Goal: Task Accomplishment & Management: Manage account settings

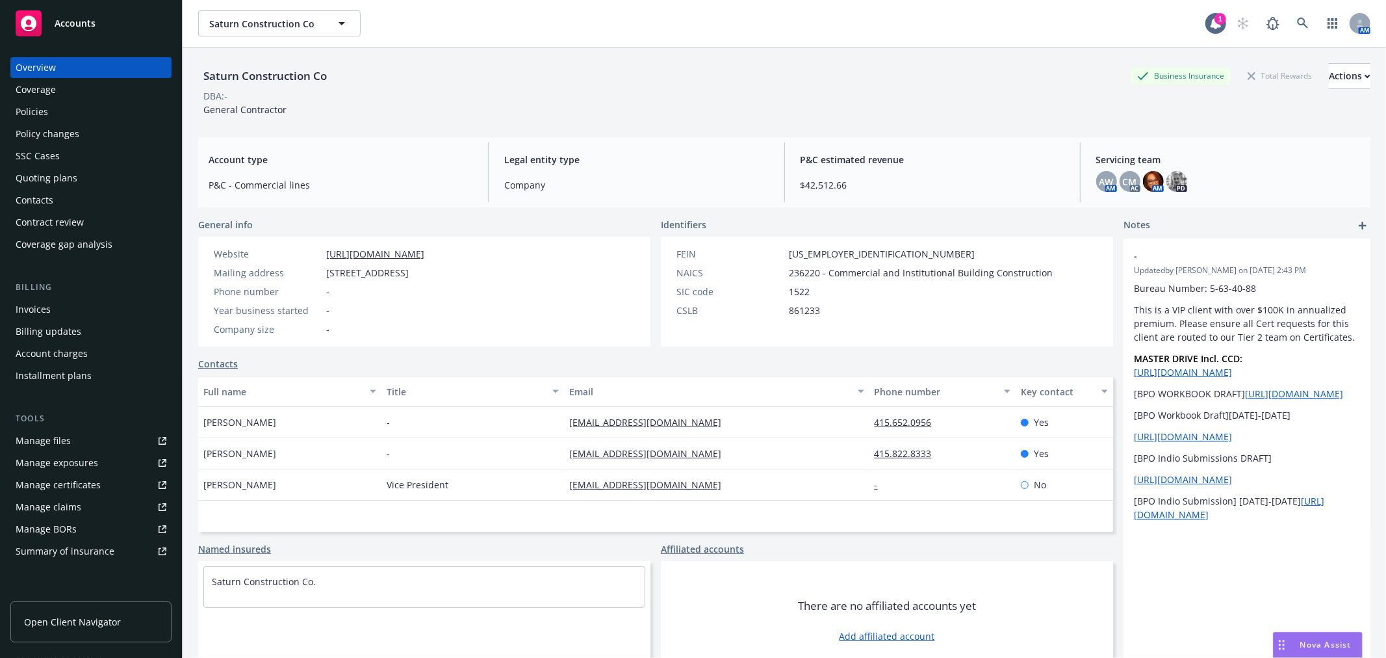
click at [569, 360] on div "Contacts" at bounding box center [655, 364] width 915 height 14
click at [73, 28] on span "Accounts" at bounding box center [75, 23] width 41 height 10
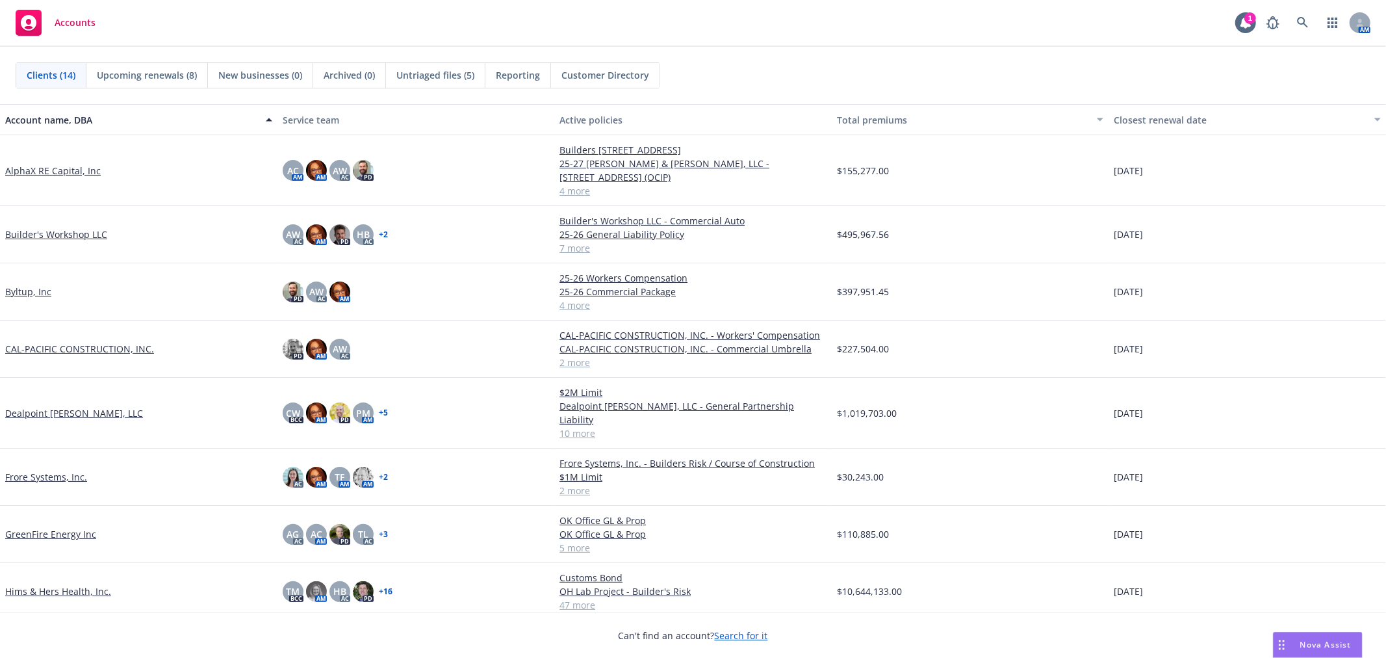
click at [68, 527] on link "GreenFire Energy Inc" at bounding box center [50, 534] width 91 height 14
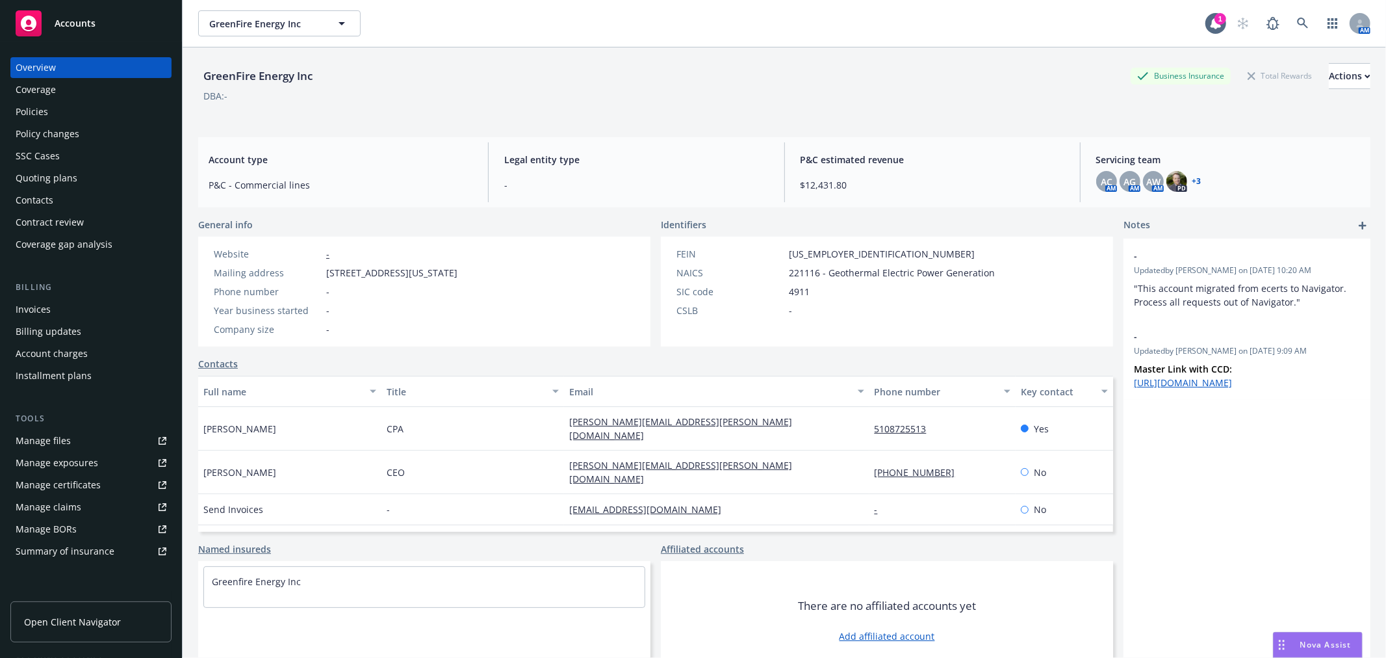
click at [69, 112] on div "Policies" at bounding box center [91, 111] width 151 height 21
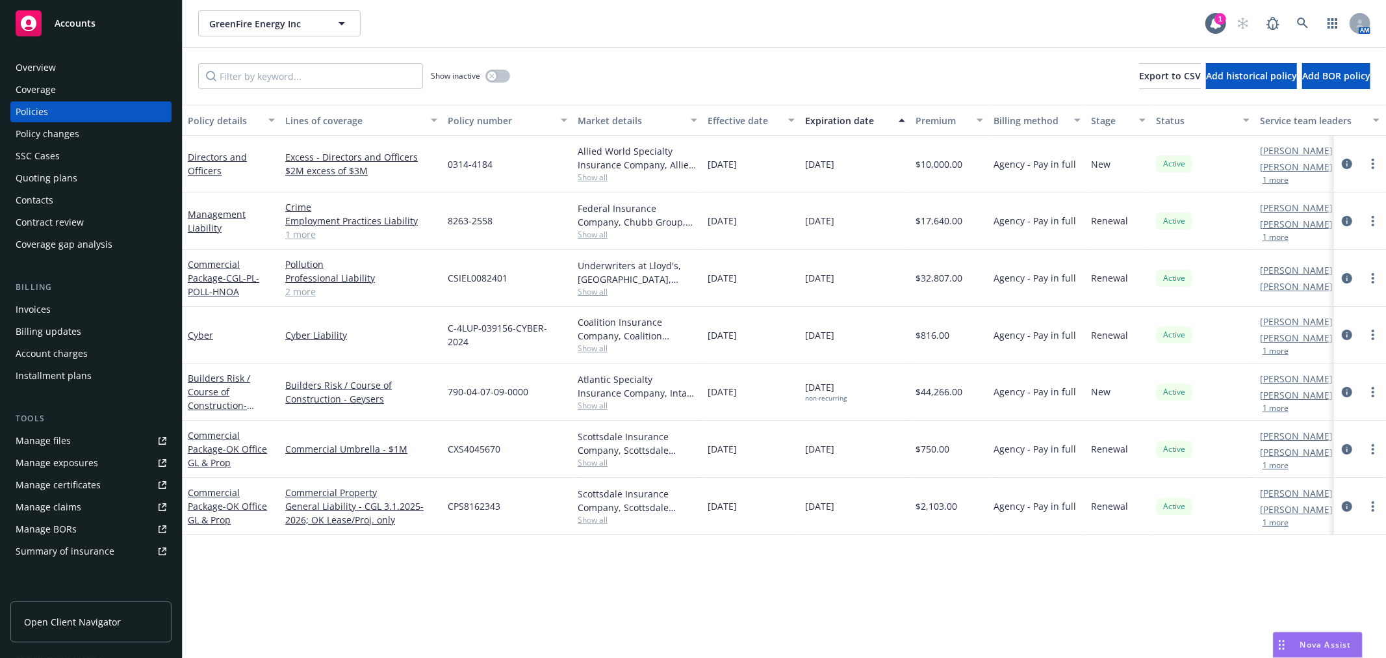
click at [83, 172] on div "Quoting plans" at bounding box center [91, 178] width 151 height 21
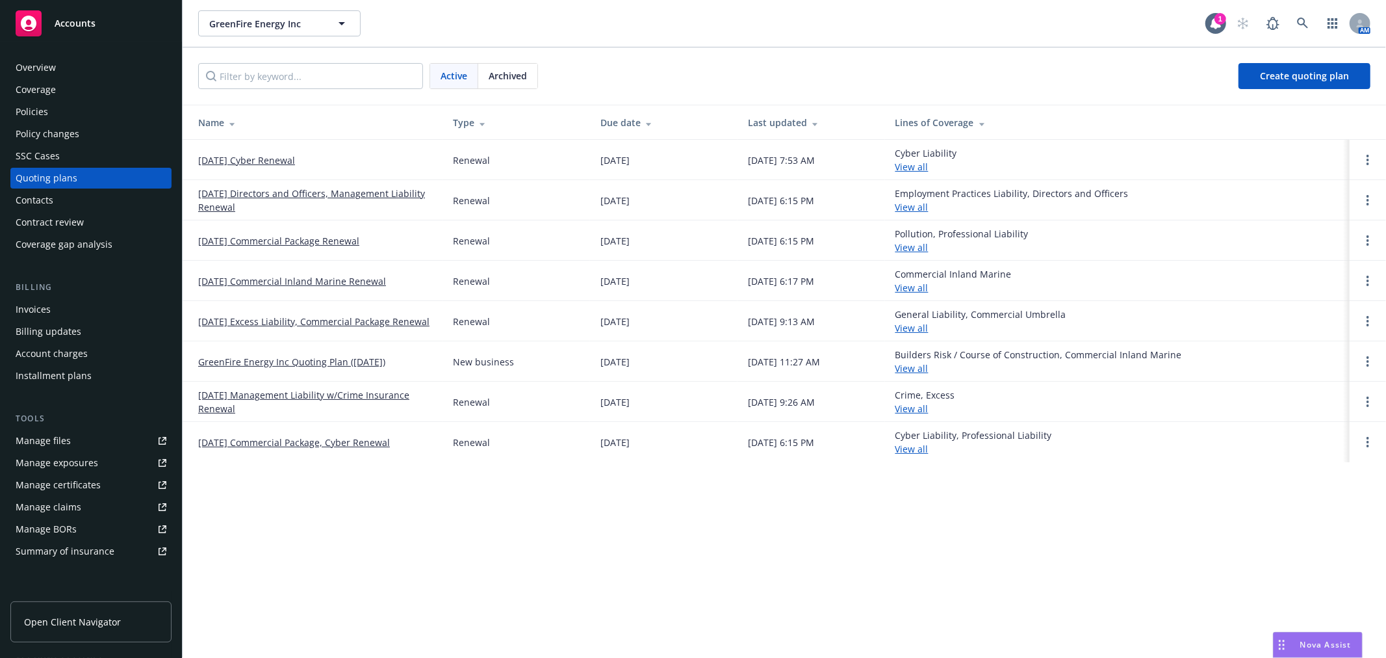
click at [300, 277] on link "[DATE] Commercial Inland Marine Renewal" at bounding box center [292, 281] width 188 height 14
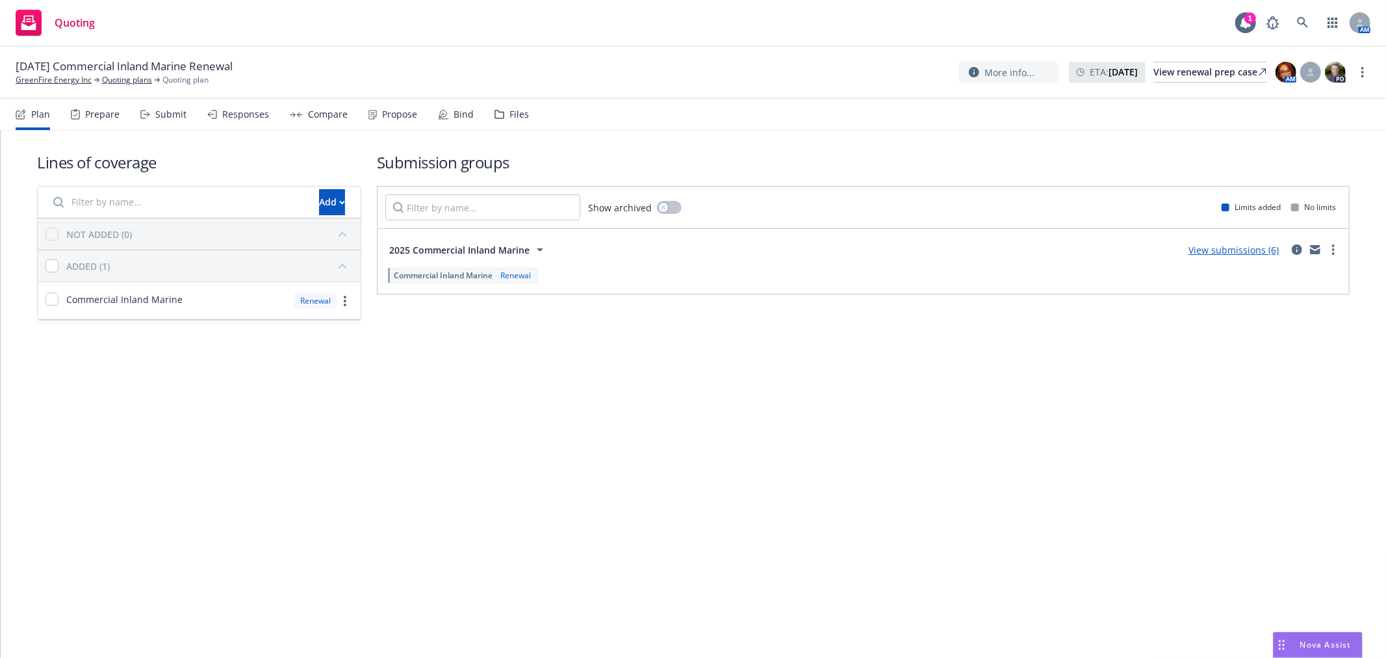
click at [173, 109] on div "Submit" at bounding box center [170, 114] width 31 height 10
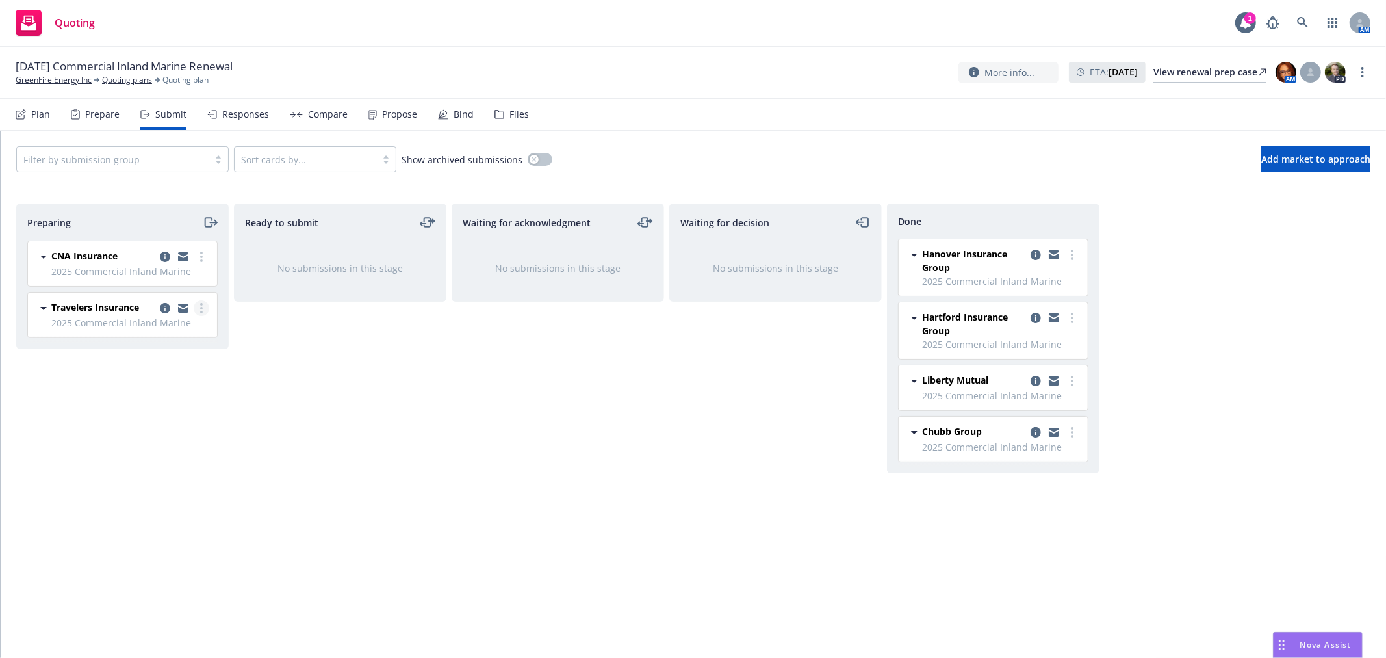
click at [199, 310] on link "more" at bounding box center [202, 308] width 16 height 16
click at [159, 433] on span "Add declined decision" at bounding box center [143, 438] width 128 height 12
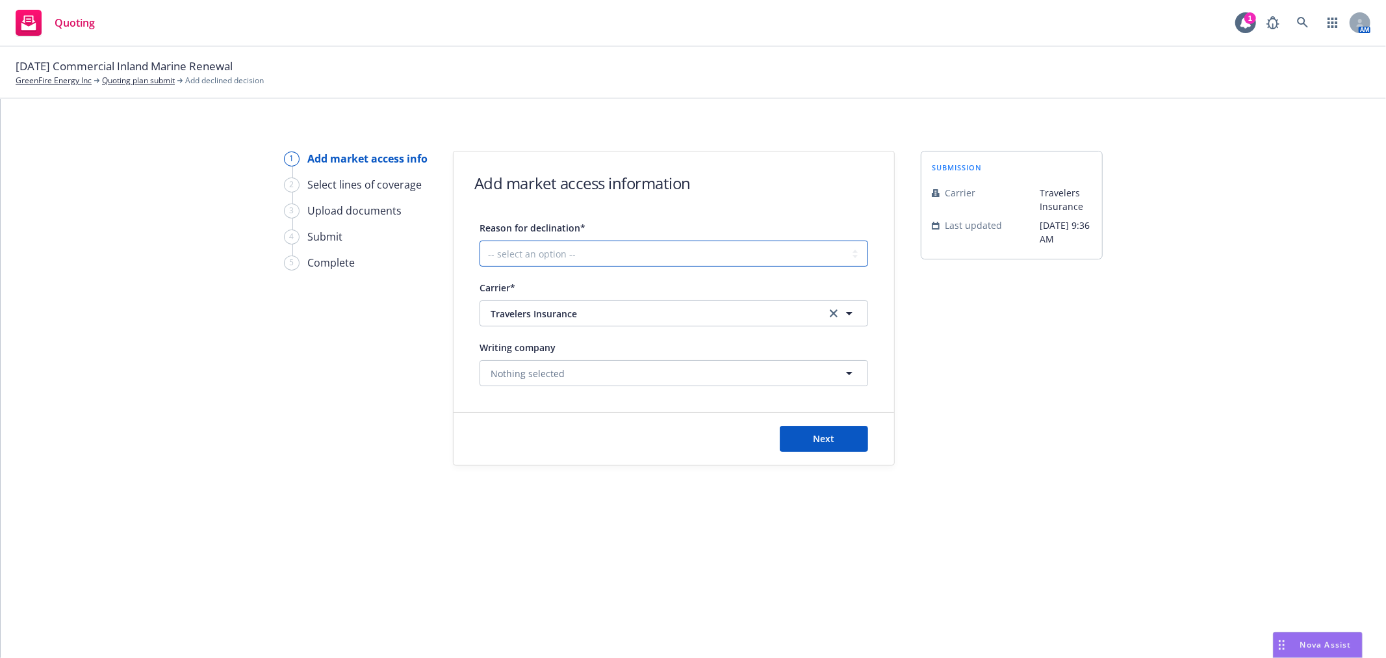
click at [622, 248] on select "-- select an option -- Cannot compete with other markets Carrier non-renewed Ca…" at bounding box center [674, 253] width 389 height 26
select select "DOES_NOT_FIT_UNDERWRITER_APPETITE"
click at [480, 240] on select "-- select an option -- Cannot compete with other markets Carrier non-renewed Ca…" at bounding box center [674, 253] width 389 height 26
click at [851, 434] on button "Next" at bounding box center [824, 439] width 88 height 26
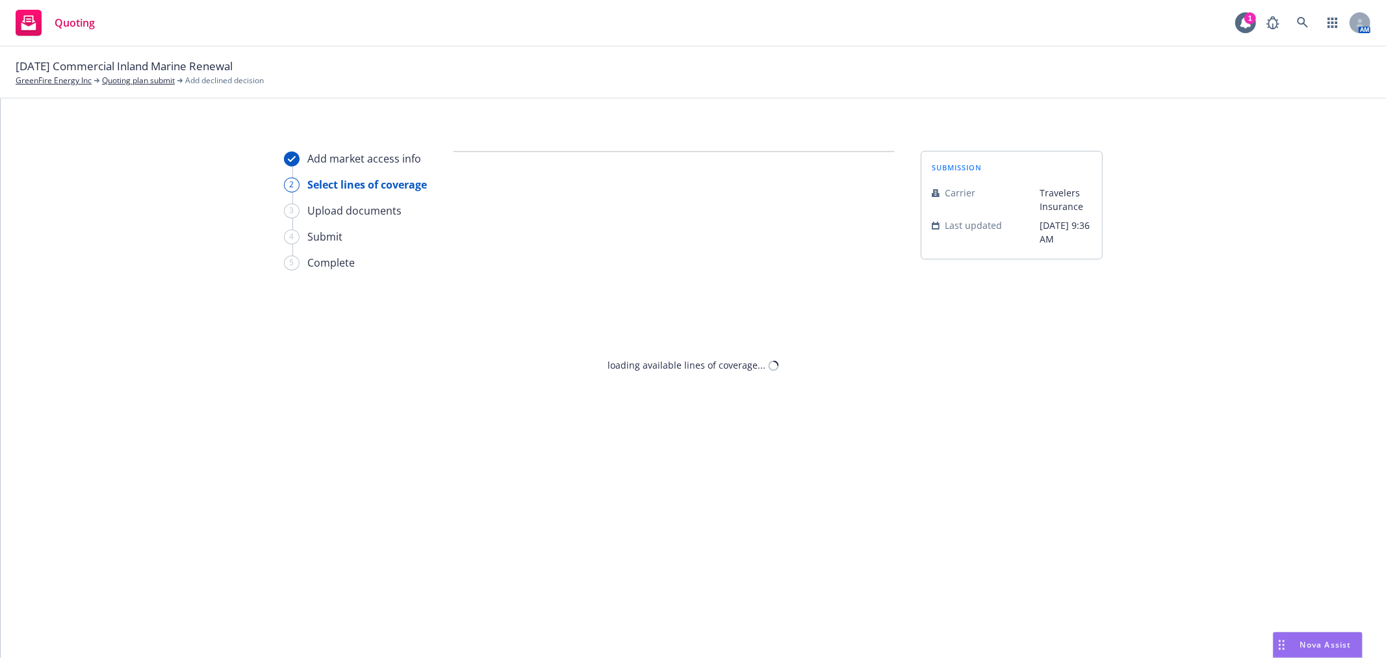
select select "DOES_NOT_FIT_UNDERWRITER_APPETITE"
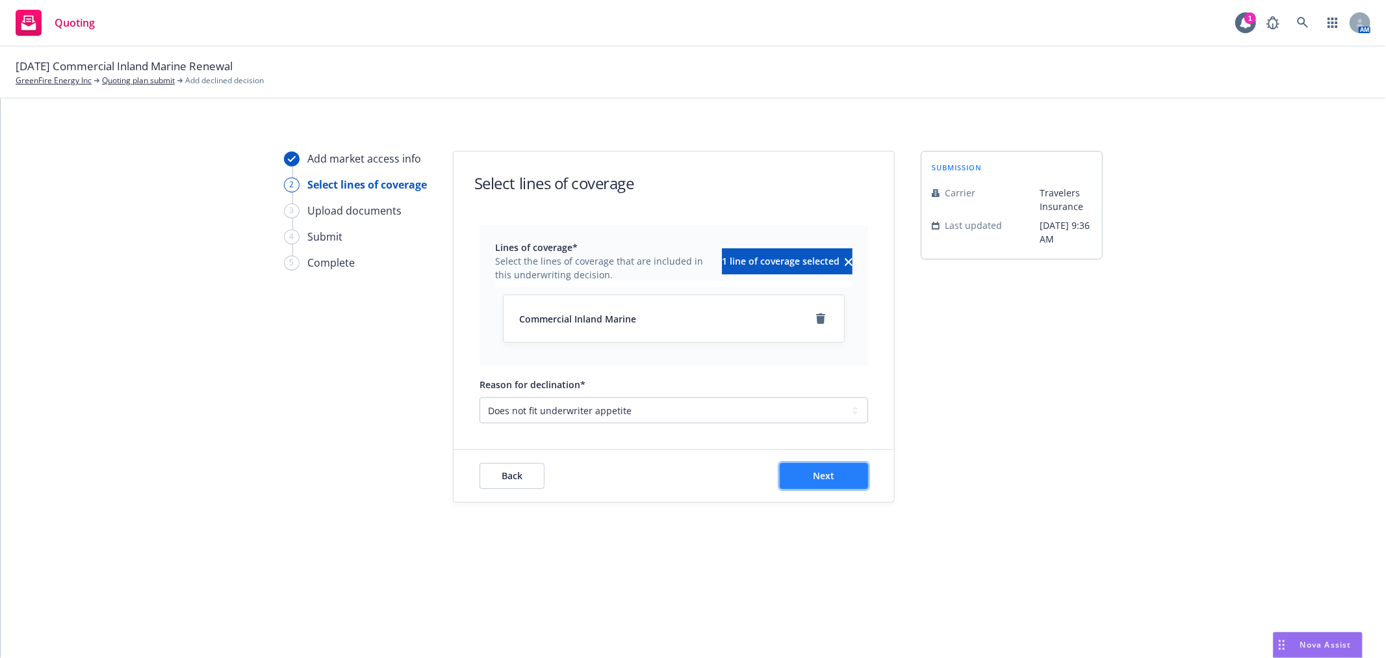
click at [820, 470] on span "Next" at bounding box center [824, 475] width 21 height 12
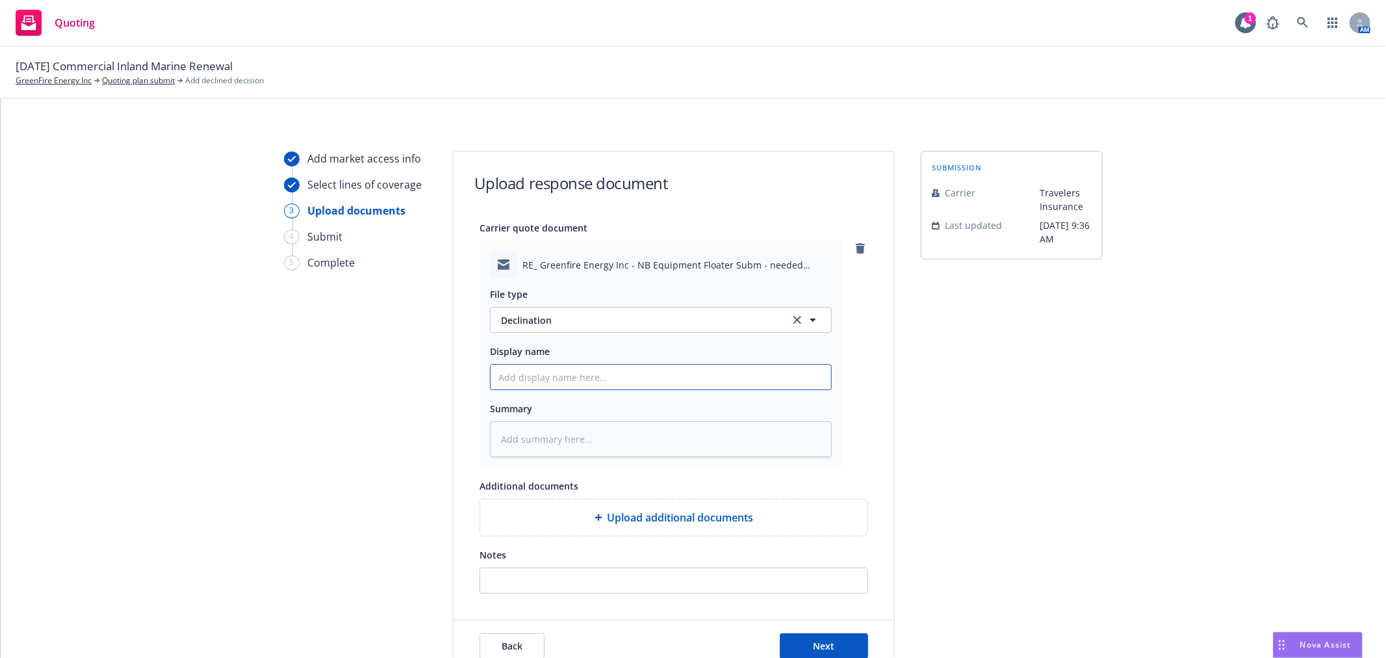
click at [530, 379] on input "Display name" at bounding box center [661, 377] width 340 height 25
type textarea "x"
type input "F"
type textarea "x"
type input "Fr"
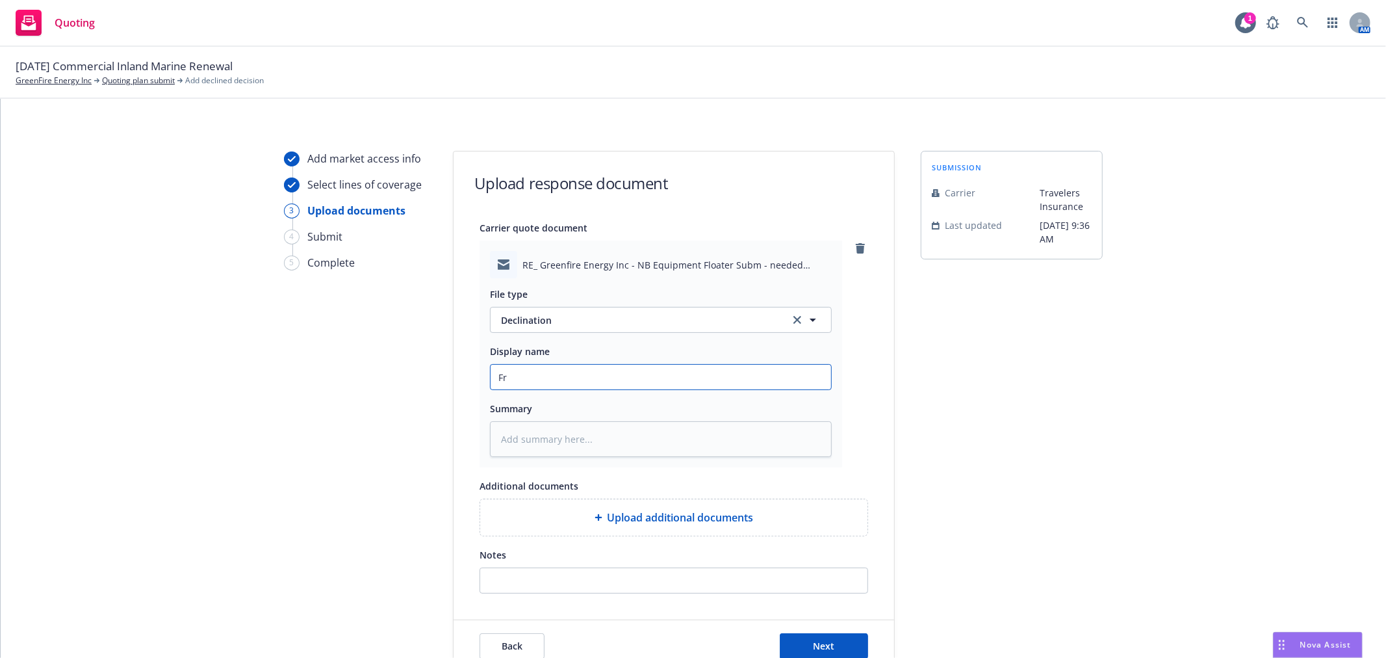
type textarea "x"
type input "Fr"
type textarea "x"
type input "Fr T"
type textarea "x"
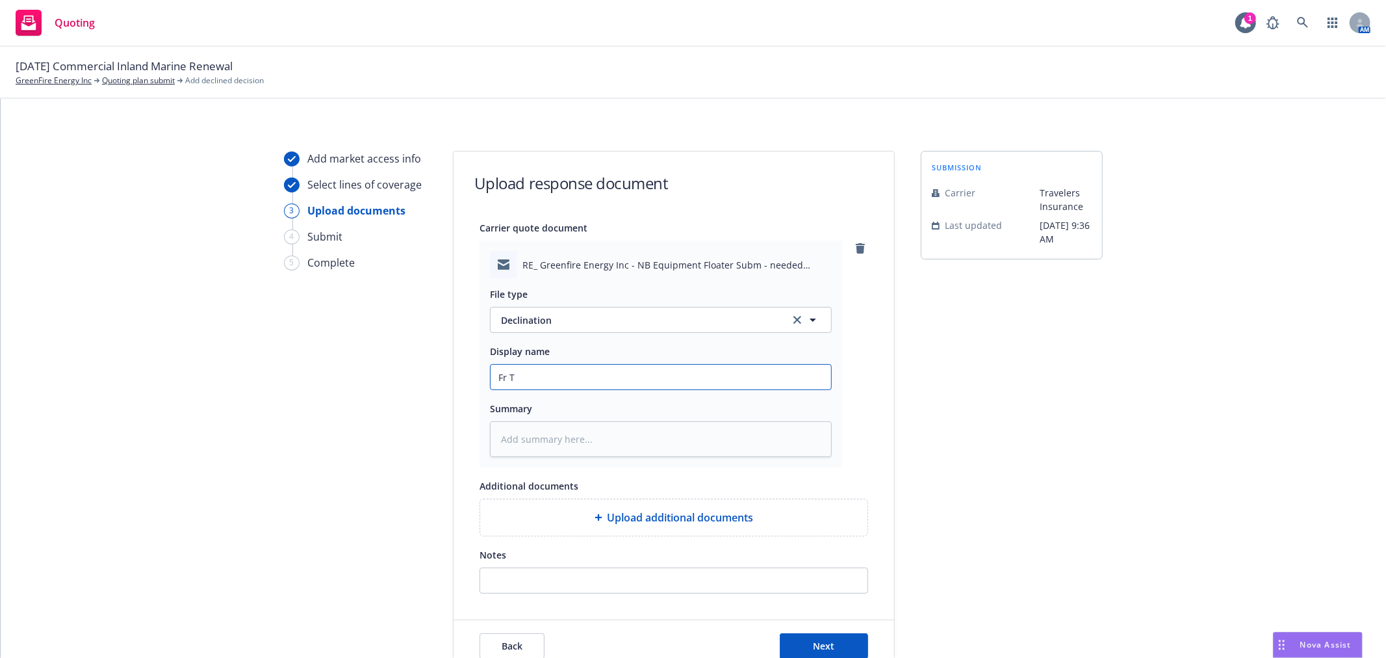
type input "Fr Tr"
type textarea "x"
type input "Fr Tra"
type textarea "x"
type input "Fr Trav"
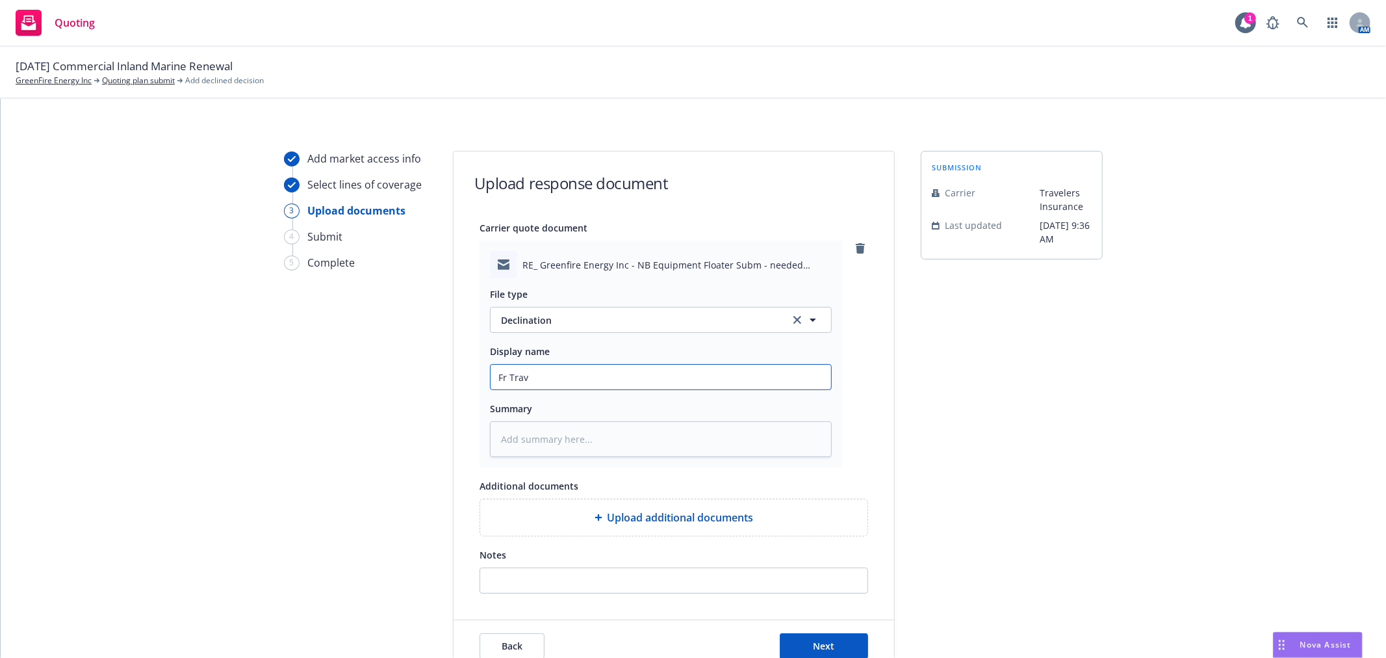
type textarea "x"
type input "Fr Trave"
type textarea "x"
type input "Fr Travel"
type textarea "x"
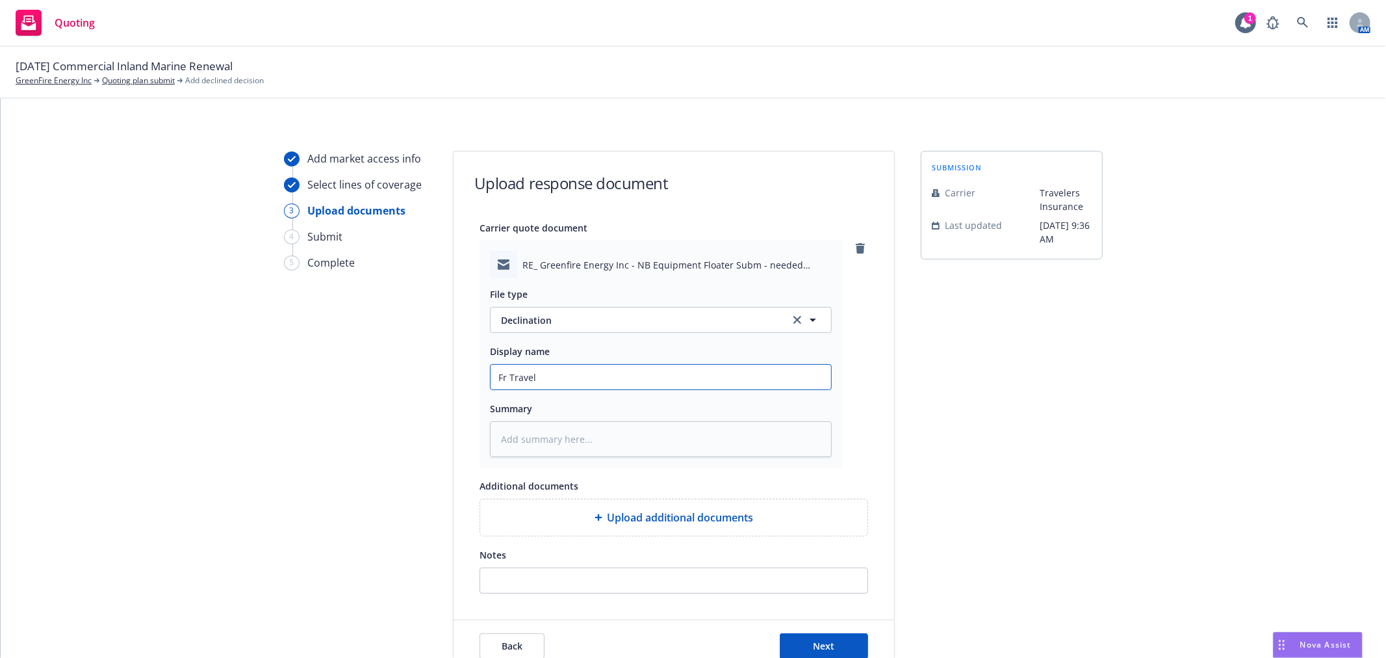
type input "Fr Travele"
type textarea "x"
type input "Fr Traveler"
type textarea "x"
type input "Fr Travelers"
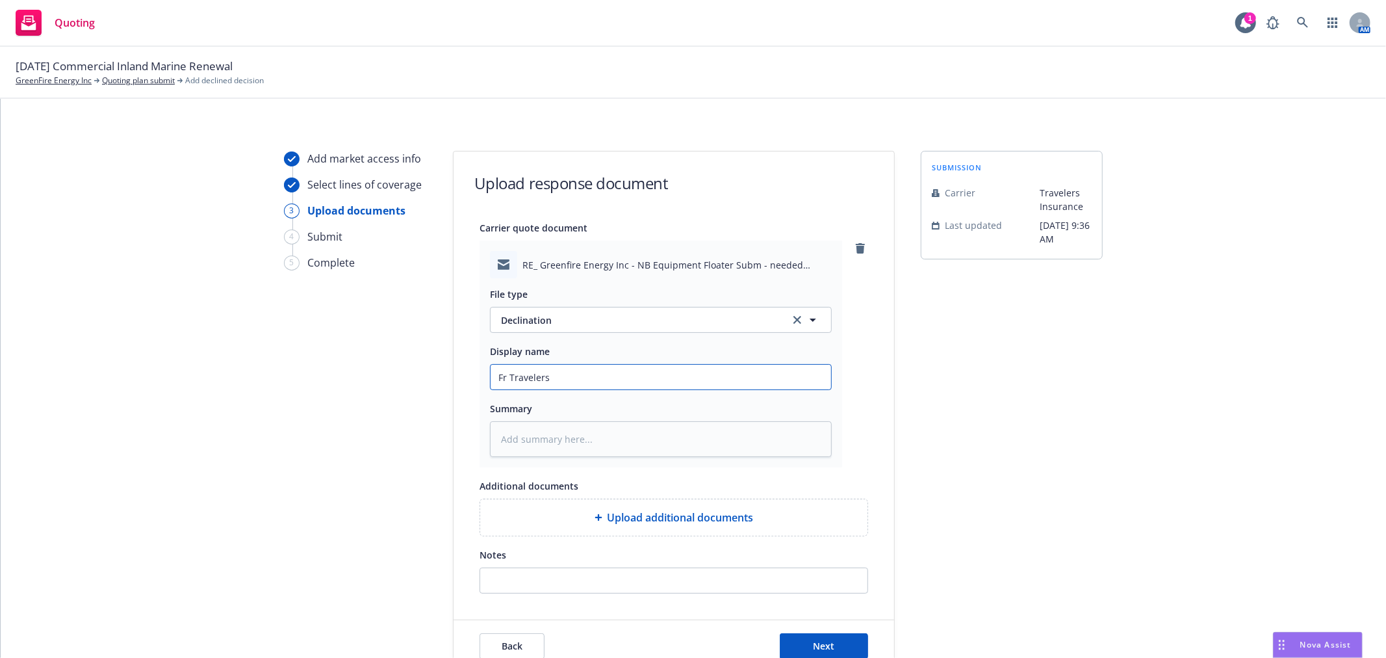
type textarea "x"
type input "Fr Travelers:"
type textarea "x"
type input "Fr Travelers:"
type textarea "x"
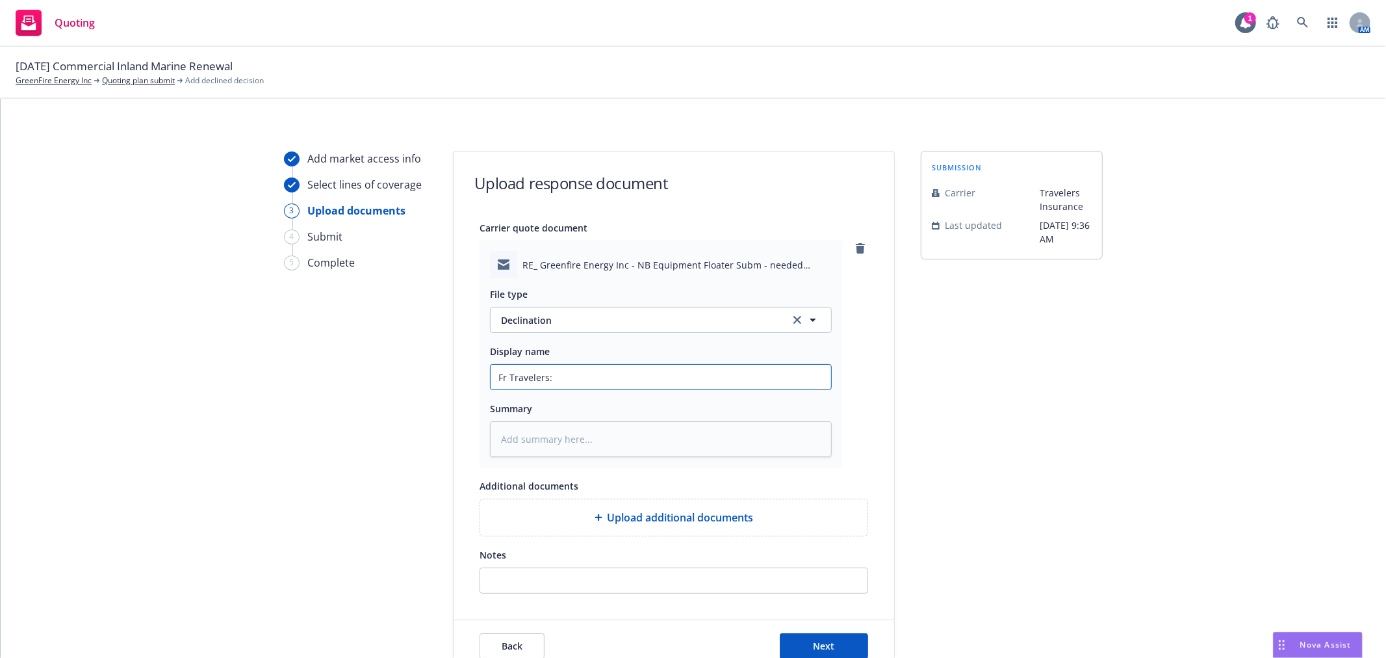
type input "Fr Travelers: N"
type textarea "x"
type input "Fr Travelers: [GEOGRAPHIC_DATA]"
type textarea "x"
type input "Fr Travelers: [GEOGRAPHIC_DATA]"
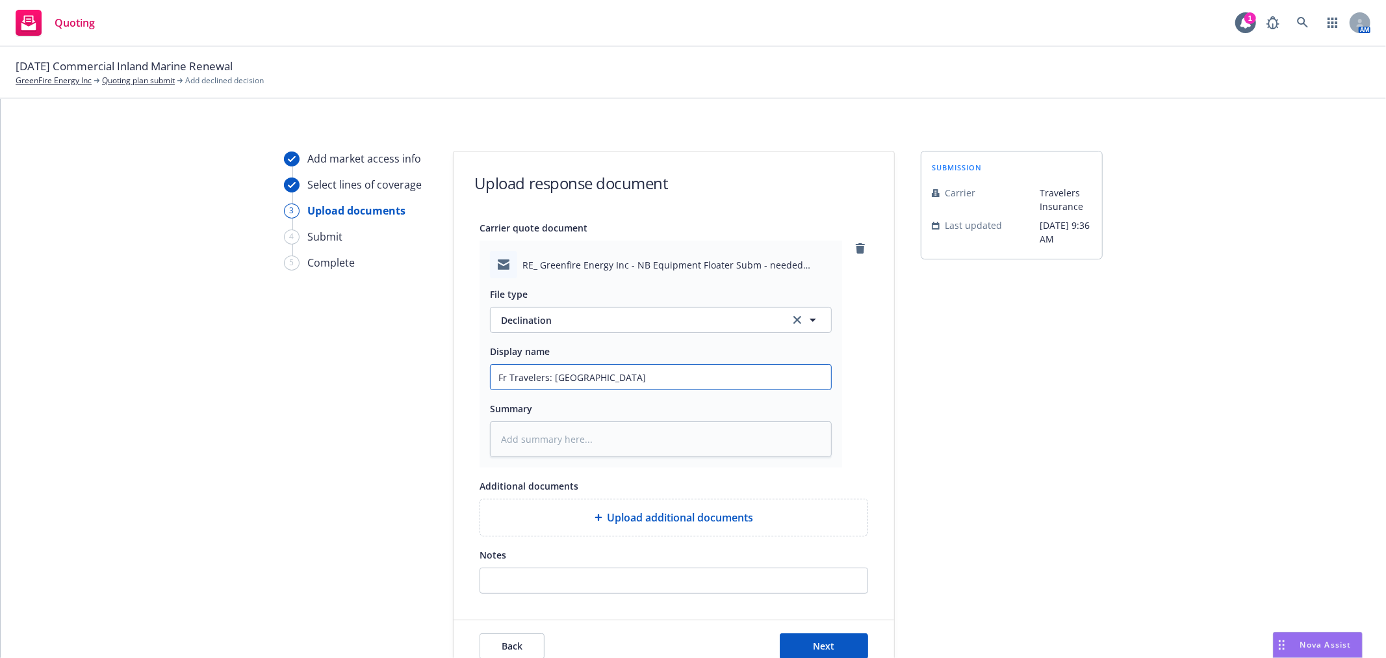
type textarea "x"
type input "Fr Travelers: NB E"
type textarea "x"
type input "Fr Travelers: NB Eq"
type textarea "x"
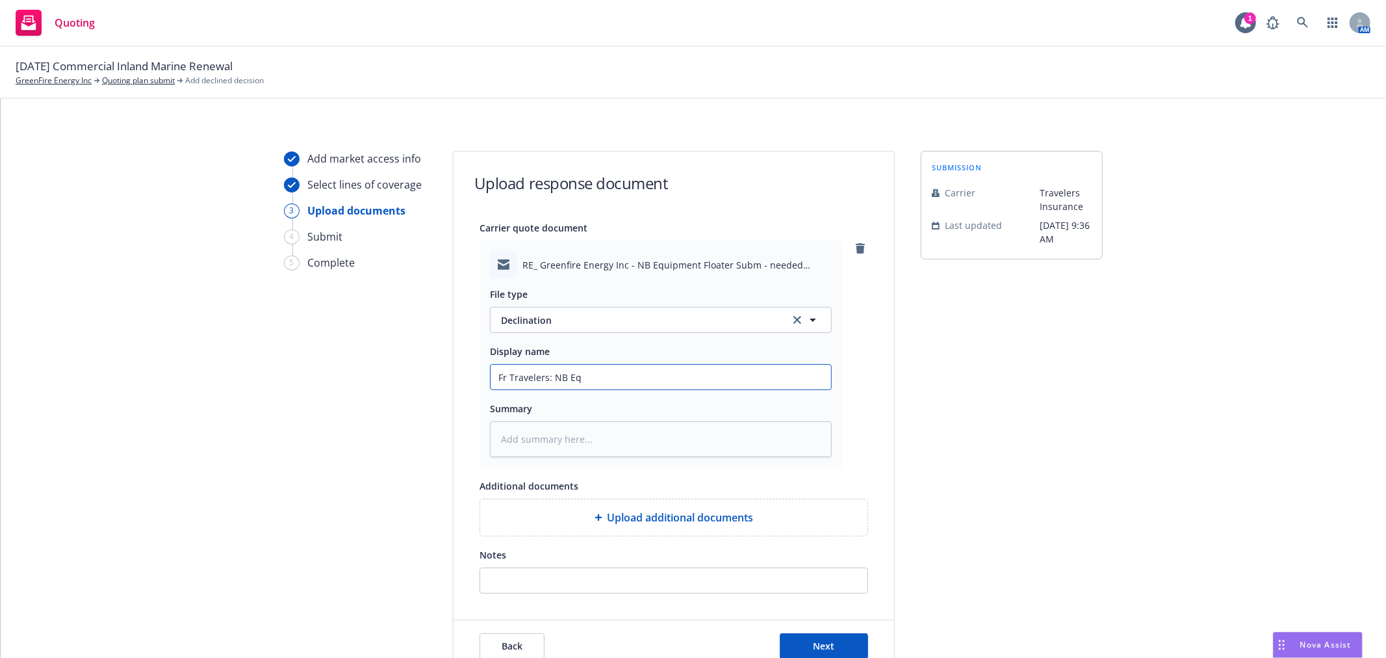
type input "Fr Travelers: NB Equ"
type textarea "x"
type input "Fr Travelers: NB Equi"
type textarea "x"
type input "Fr Travelers: NB Equip"
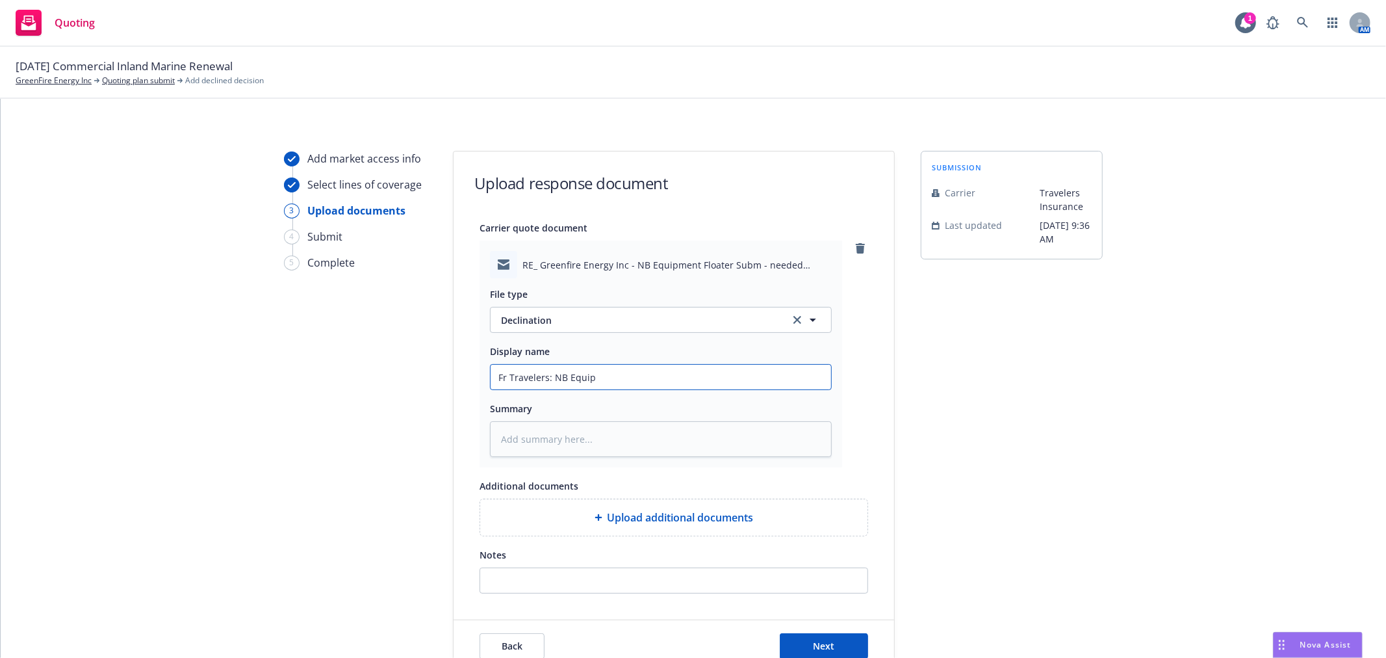
type textarea "x"
type input "Fr Travelers: NB Equipme"
type textarea "x"
type input "Fr Travelers: NB Equipmen"
type textarea "x"
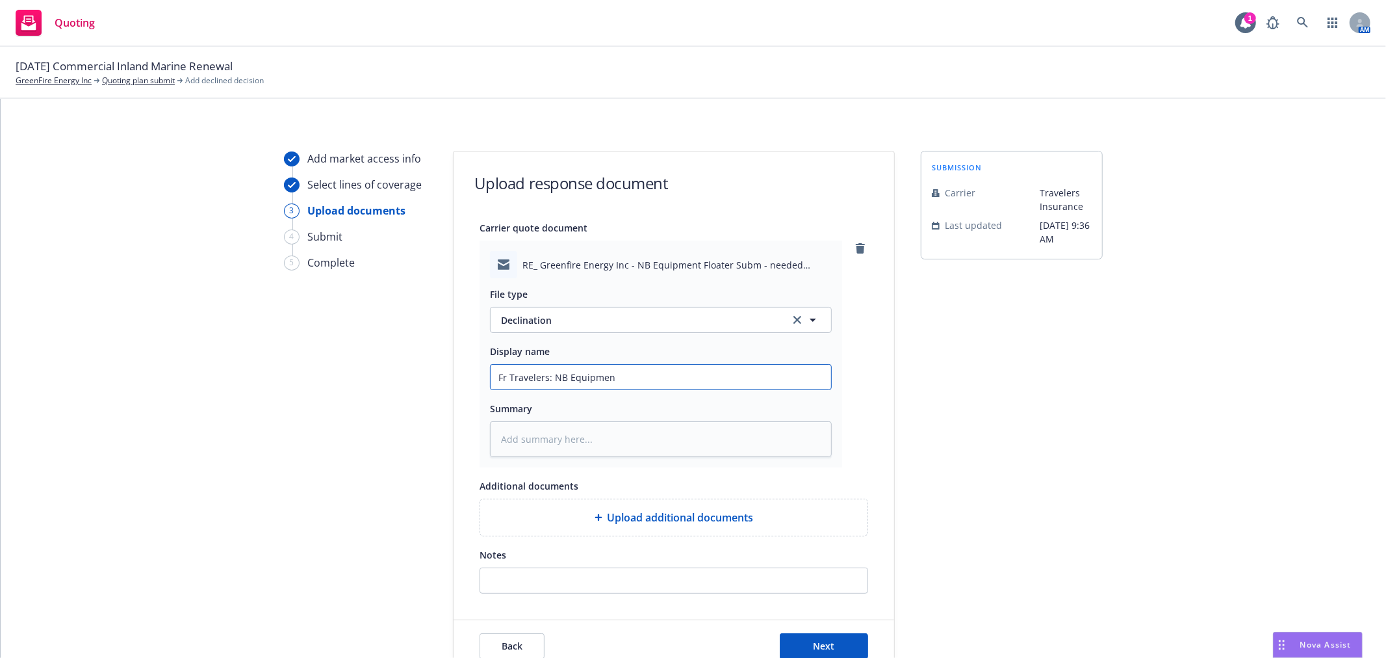
type input "Fr Travelers: NB Equipment"
type textarea "x"
type input "Fr Travelers: NB Equipment"
type textarea "x"
type input "Fr Travelers: NB Equipment F"
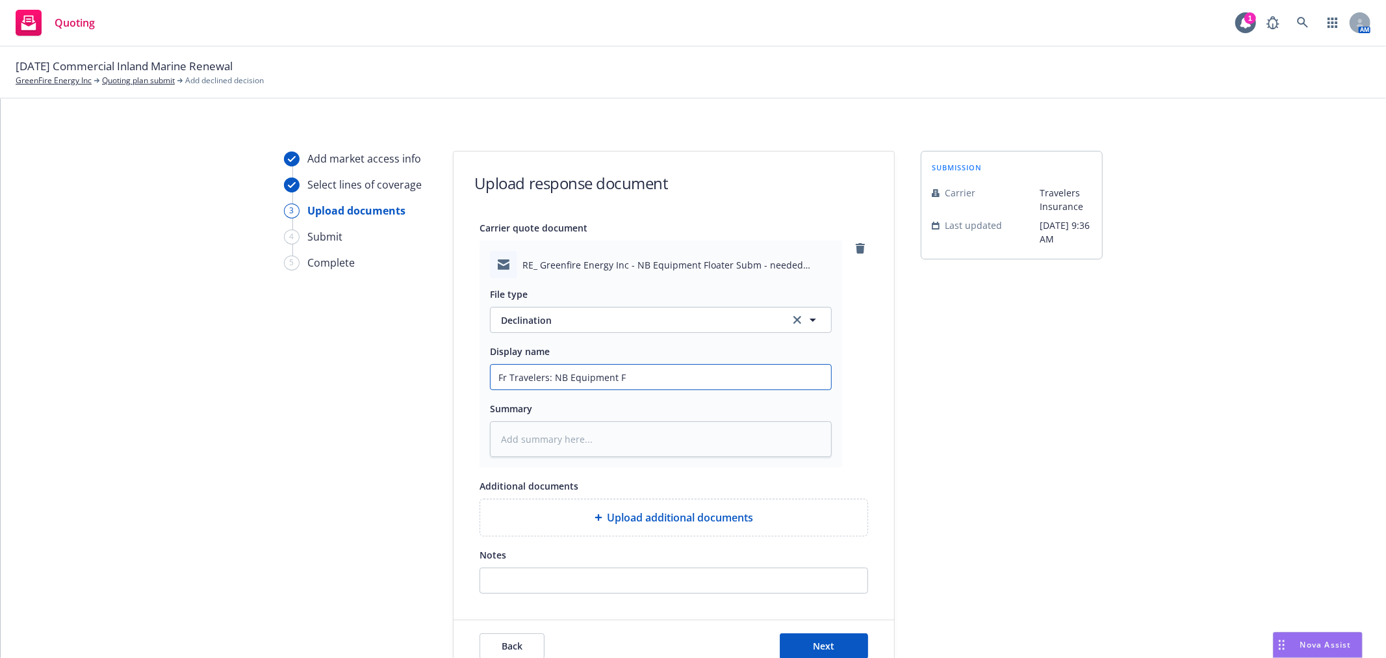
type textarea "x"
type input "Fr Travelers: NB Equipment Fl"
type textarea "x"
type input "Fr Travelers: NB Equipment Flo"
type textarea "x"
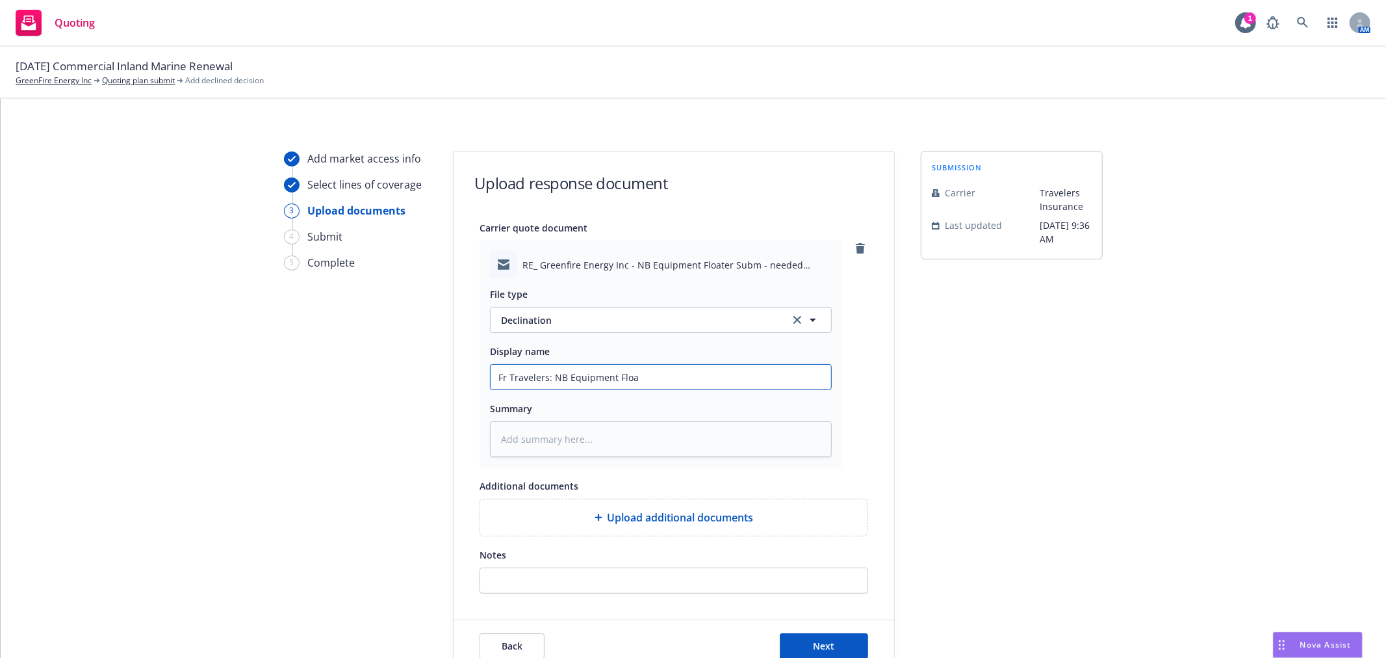
type input "Fr Travelers: NB Equipment Float"
type textarea "x"
type input "Fr Travelers: NB Equipment Floate"
type textarea "x"
type input "Fr Travelers: NB Equipment Floater"
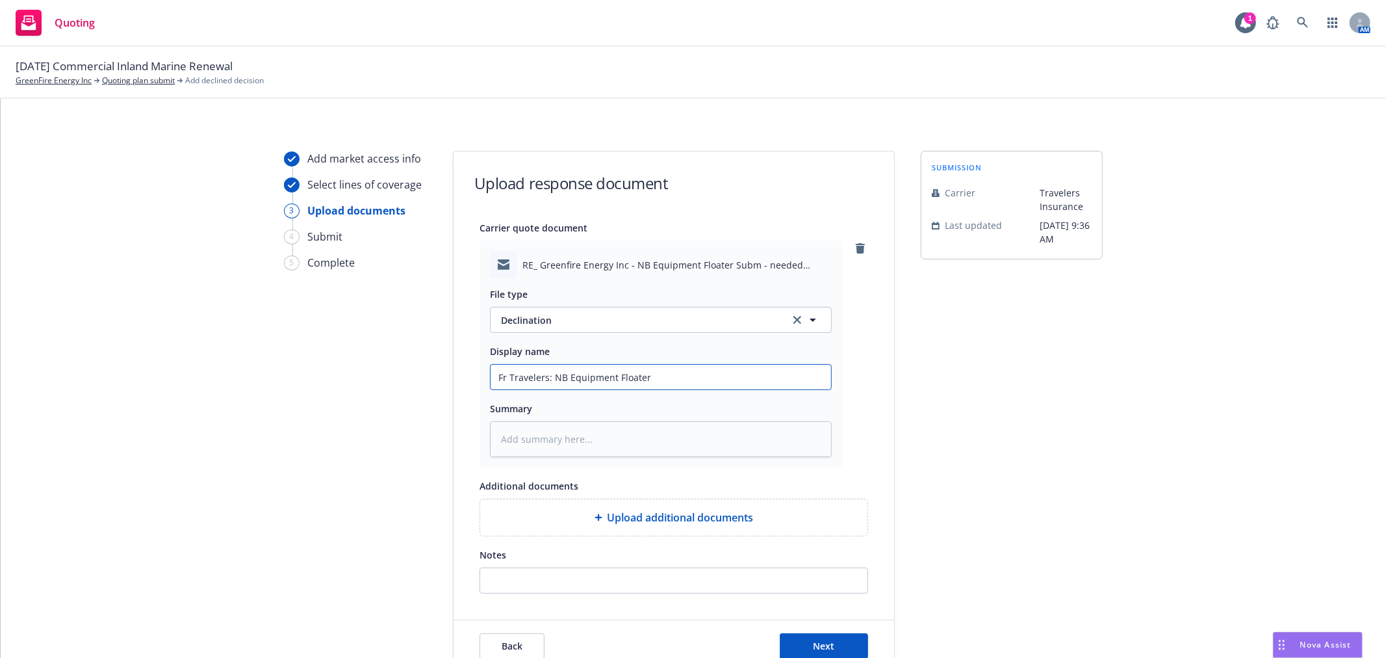
type textarea "x"
type input "Fr Travelers: NB Equipment Floater"
type textarea "x"
type input "Fr Travelers: NB Equipment Floater S"
type textarea "x"
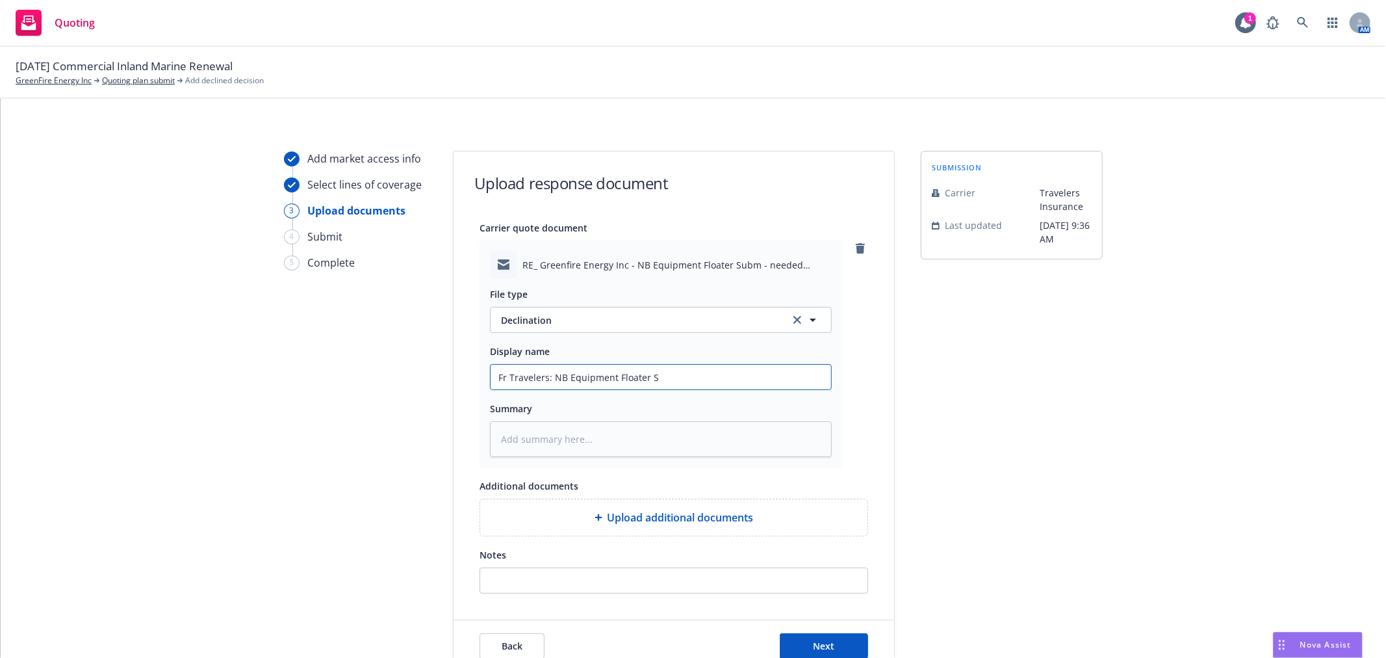
type input "Fr Travelers: NB Equipment Floater Su"
type textarea "x"
type input "Fr Travelers: NB Equipment Floater Sub"
type textarea "x"
type input "Fr Travelers: NB Equipment Floater Subm"
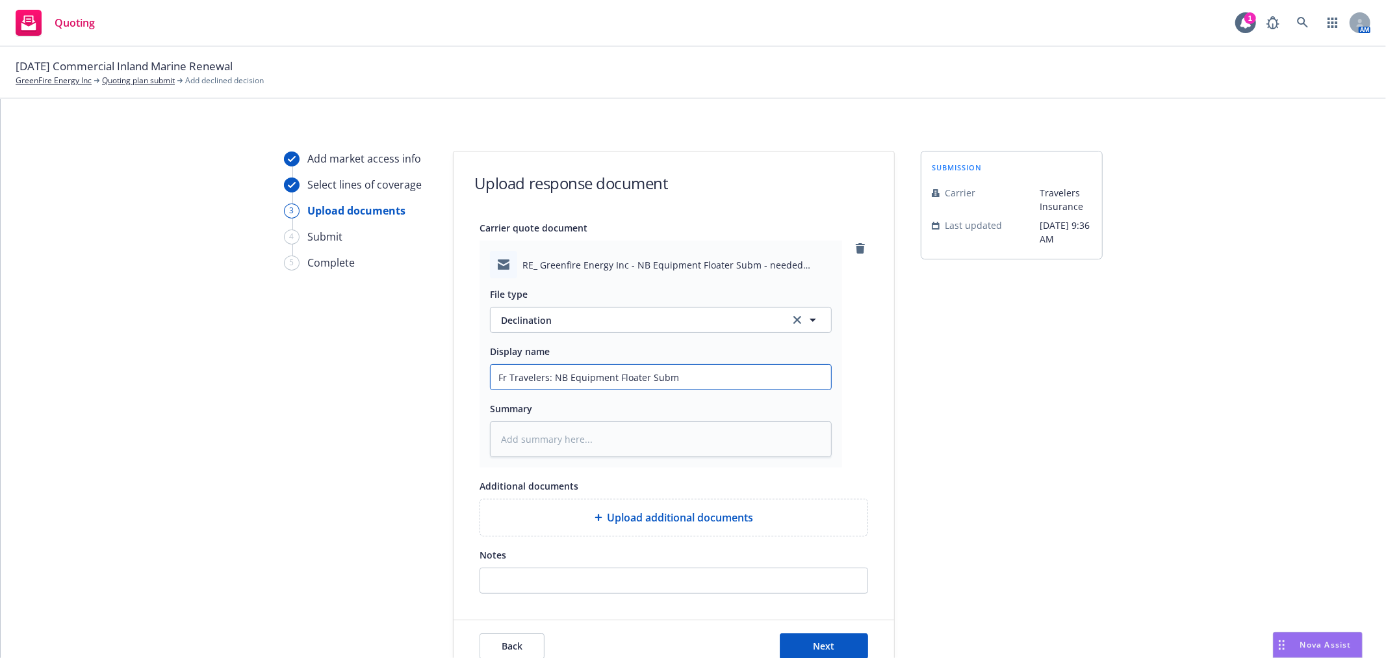
type textarea "x"
type input "Fr Travelers: NB Equipment Floater Subm"
type textarea "x"
type input "Fr Travelers: NB Equipment Floater Subm -"
type textarea "x"
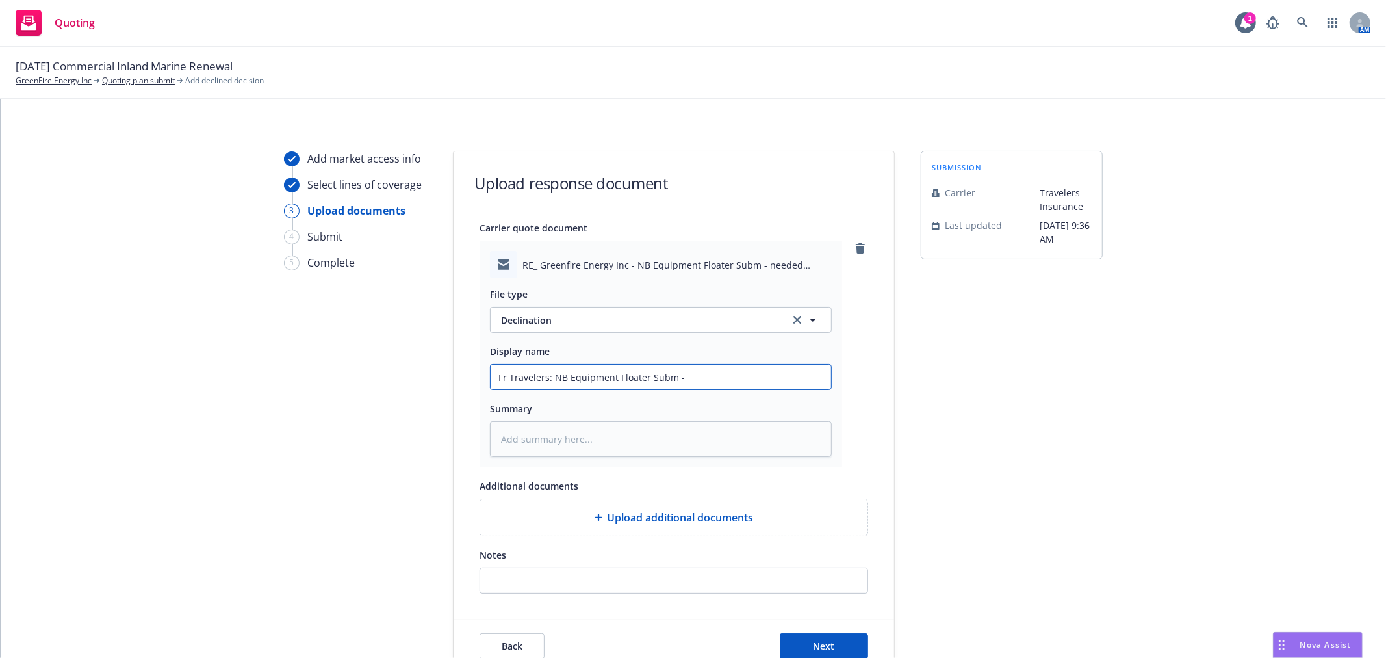
type input "Fr Travelers: NB Equipment Floater Subm -"
type textarea "x"
type input "Fr Travelers: NB Equipment Floater Subm - D"
type textarea "x"
type input "Fr Travelers: NB Equipment Floater Subm - De"
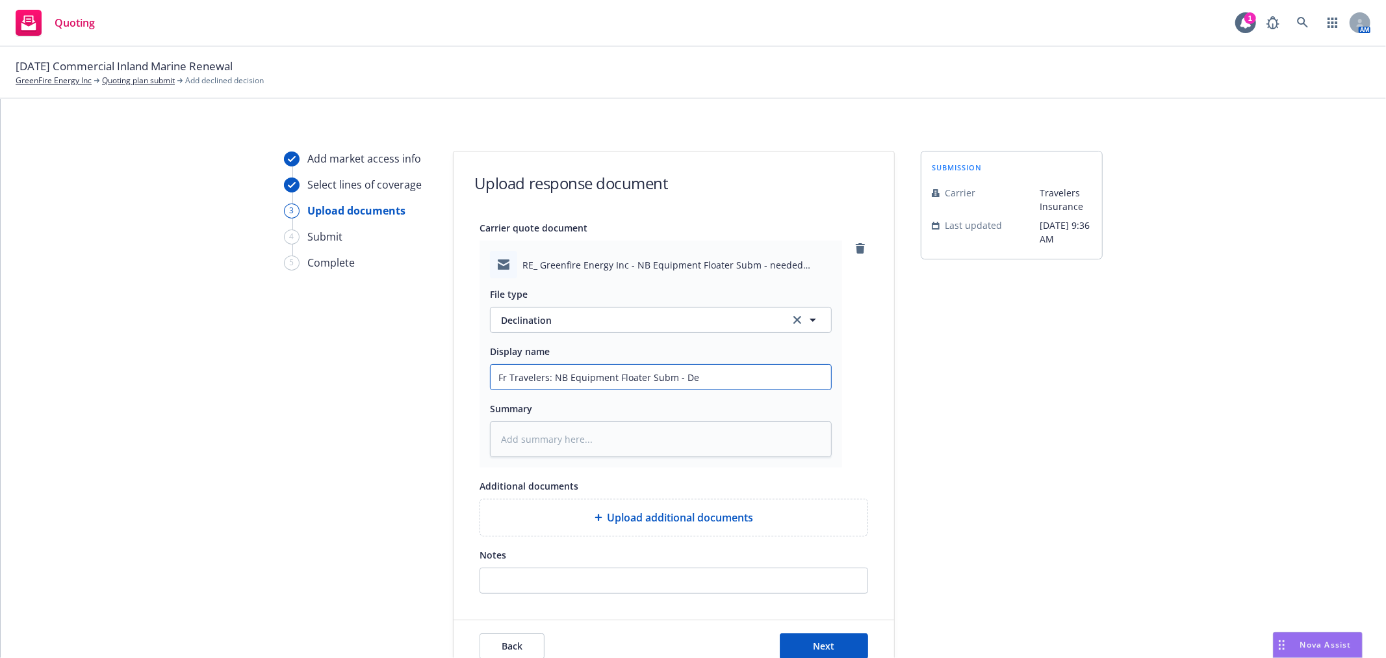
type textarea "x"
type input "Fr Travelers: NB Equipment Floater Subm - Dec"
type textarea "x"
type input "Fr Travelers: NB Equipment Floater Subm - Decl"
type textarea "x"
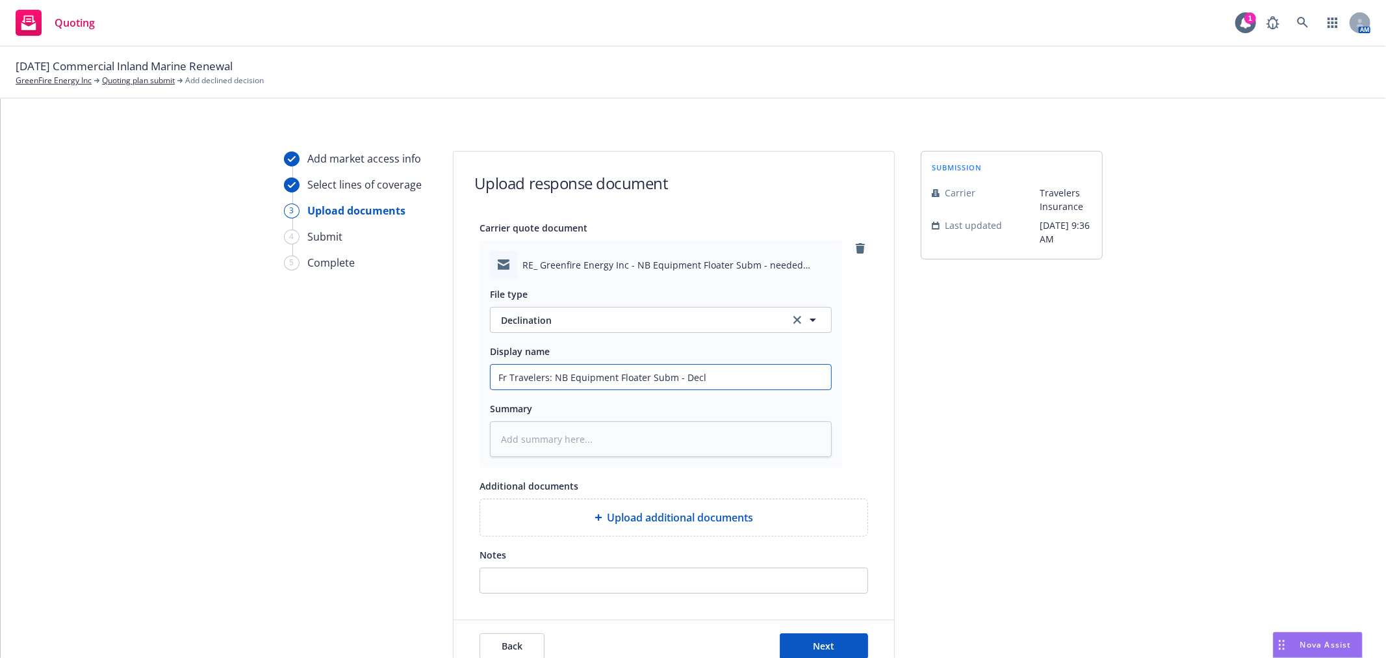
type input "Fr Travelers: NB Equipment Floater Subm - Decli"
type textarea "x"
type input "Fr Travelers: NB Equipment Floater Subm - Declin"
type textarea "x"
type input "Fr Travelers: NB Equipment Floater Subm - Decli"
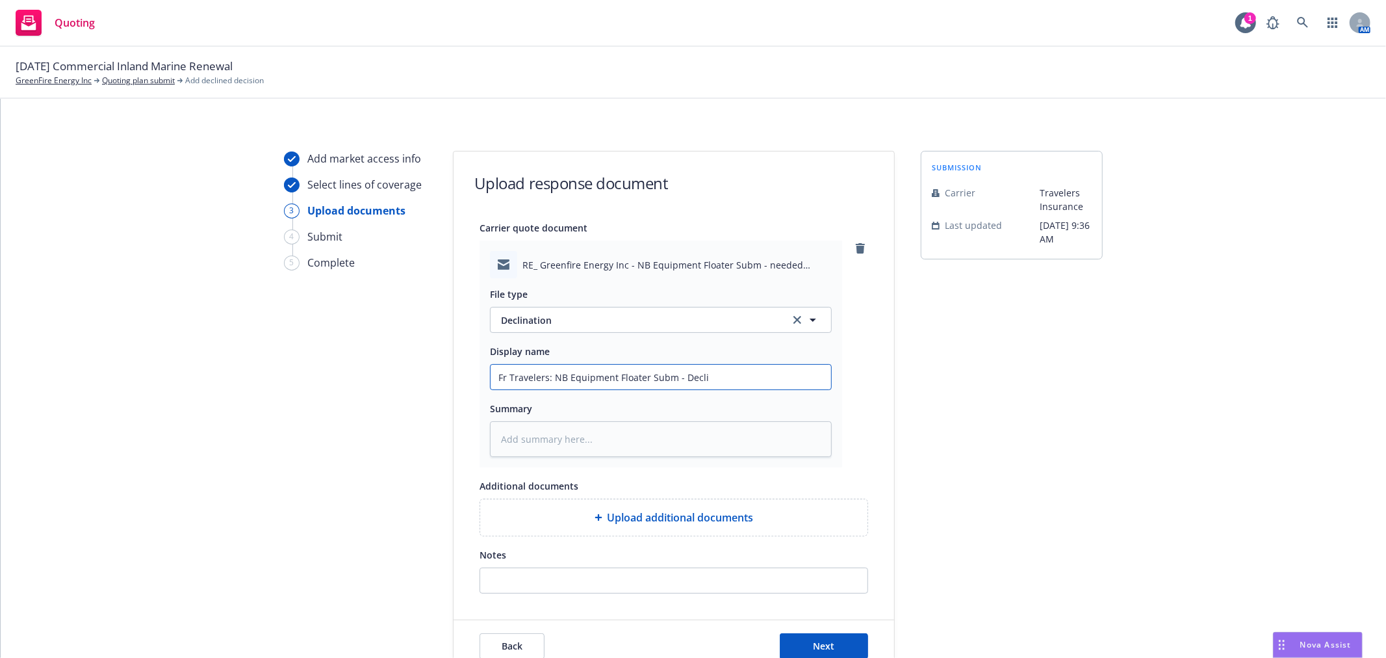
type textarea "x"
type input "Fr Travelers: NB Equipment Floater Subm - Decl"
type textarea "x"
type input "Fr Travelers: NB Equipment Floater Subm - Dec"
type textarea "x"
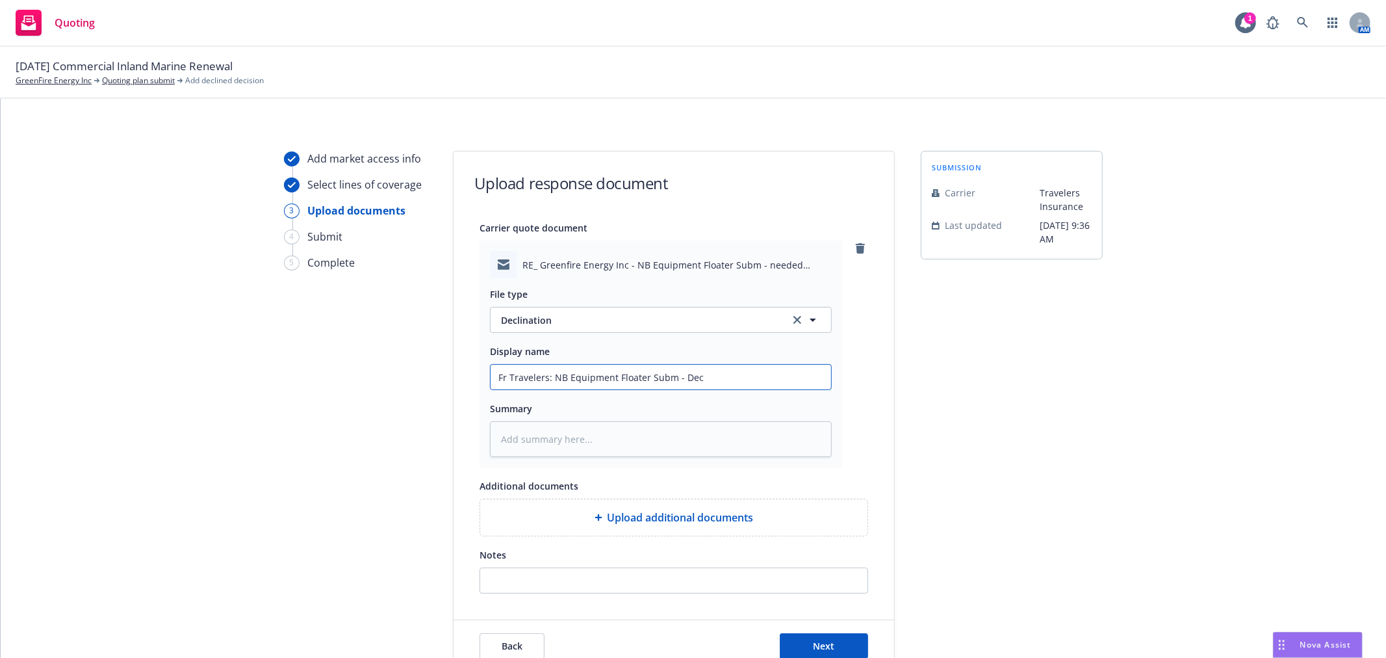
type input "Fr Travelers: NB Equipment Floater Subm - De"
type textarea "x"
type input "Fr Travelers: NB Equipment Floater Subm - D"
type textarea "x"
type input "Fr Travelers: NB Equipment Floater Subm -"
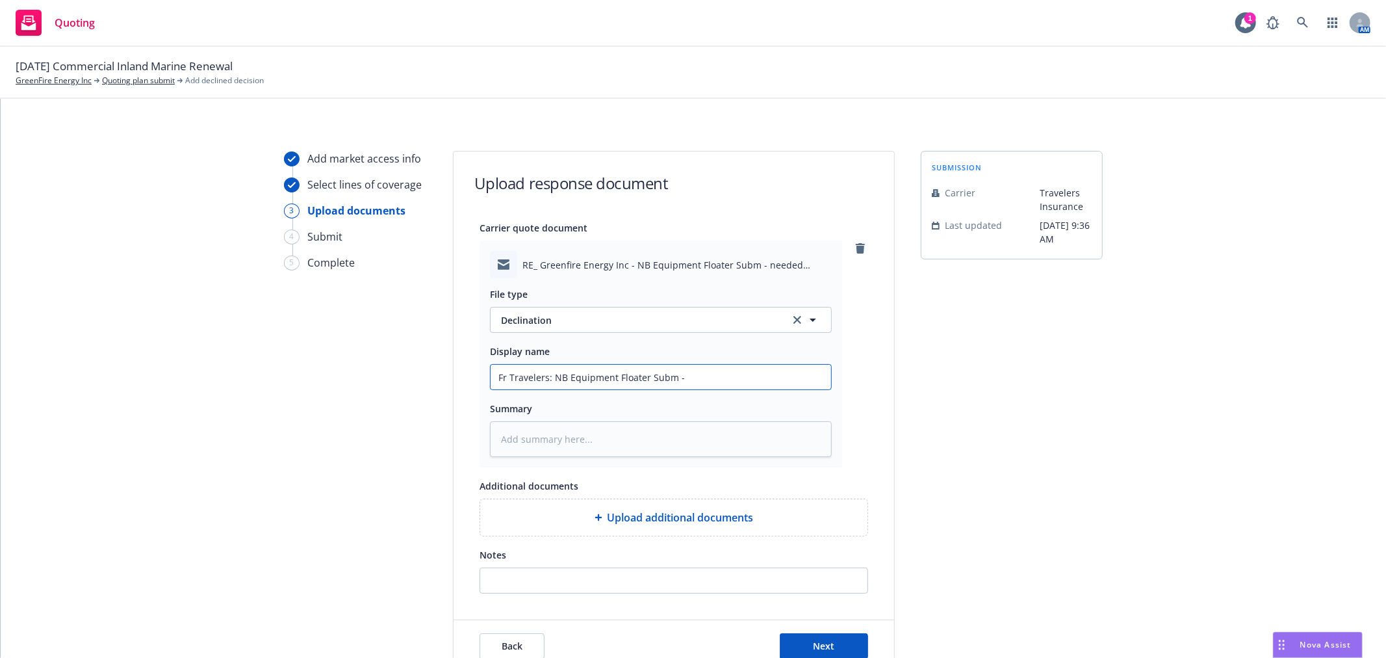
type textarea "x"
type input "Fr Travelers: NB Equipment Floater Subm -"
type textarea "x"
type input "Fr Travelers: NB Equipment Floater Subm"
type textarea "x"
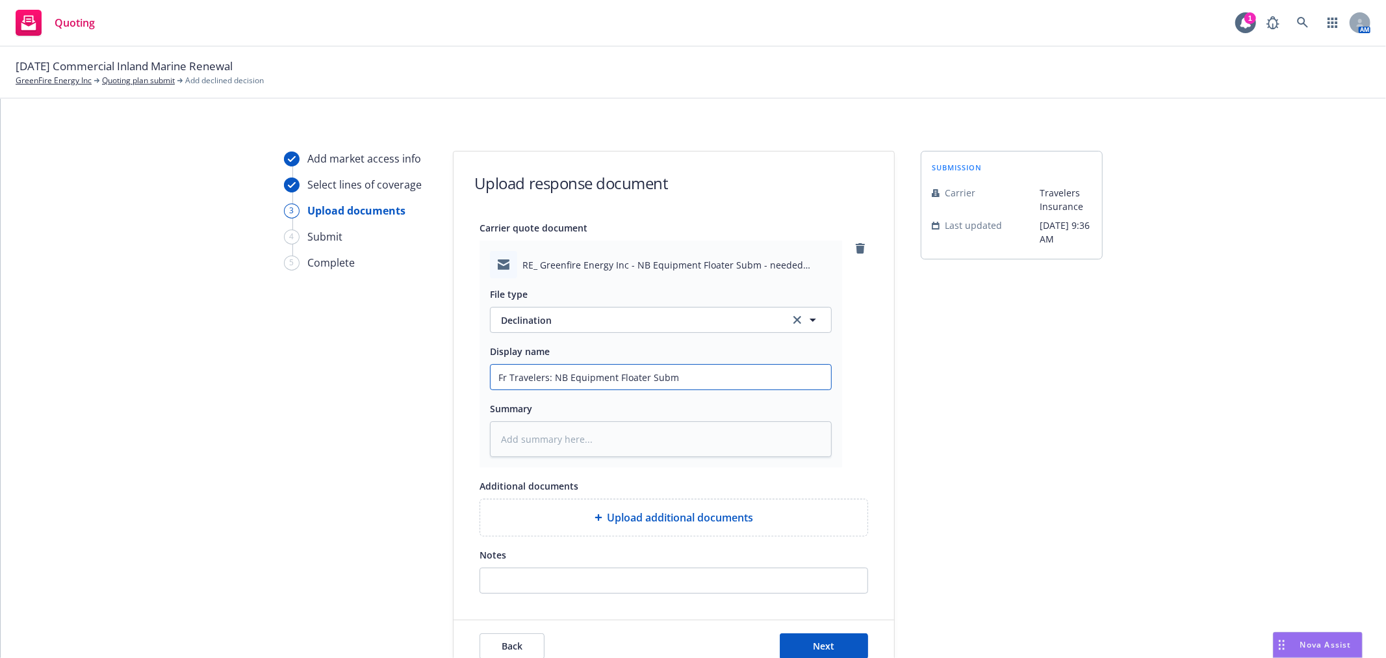
type input "Fr Travelers: NB Equipment Floater Subm"
type textarea "x"
type input "Fr Travelers: NB Equipment Floater Sub"
type textarea "x"
type input "Fr Travelers: NB Equipment Floater Su"
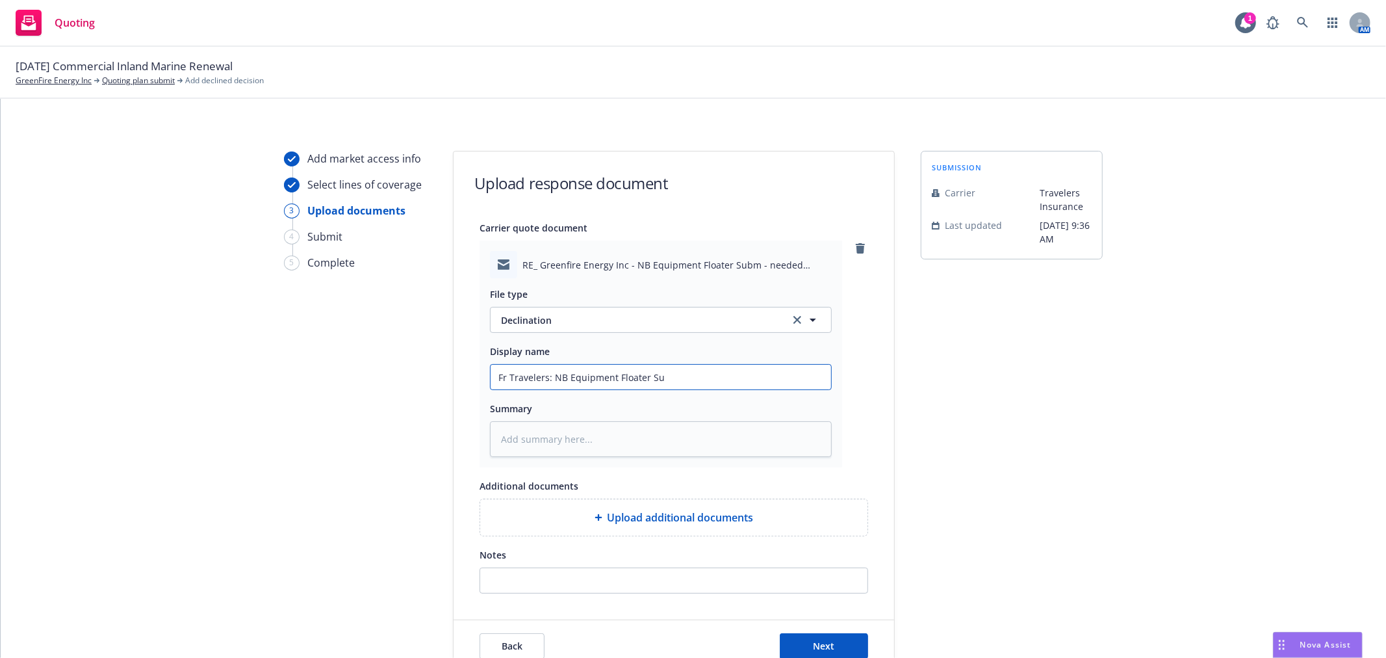
type textarea "x"
type input "Fr Travelers: NB Equipment Floater S"
type textarea "x"
type input "Fr Travelers: NB Equipment Floater"
type textarea "x"
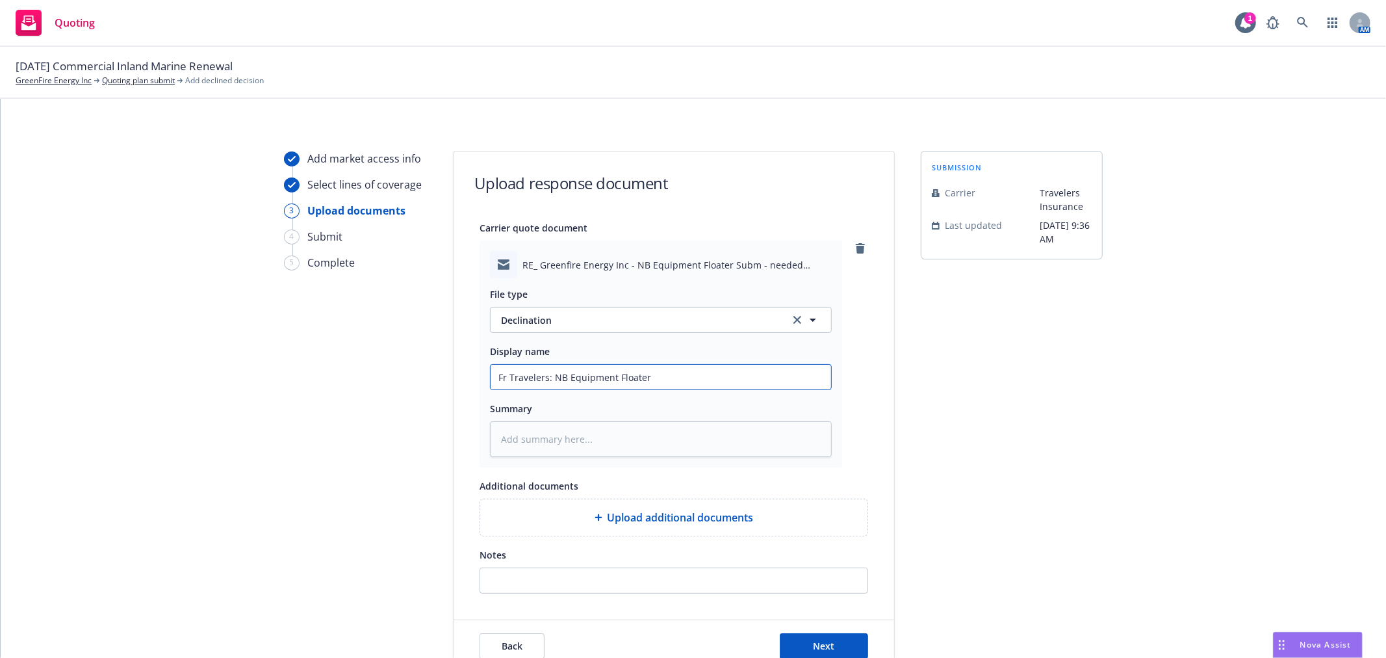
type input "Fr Travelers: NB Equipment Floater"
click at [547, 375] on input "Fr Travelers: NB Equipment Floater" at bounding box center [661, 377] width 340 height 25
type textarea "x"
type input "Fr Travelers: DNB Equipment Floater"
type textarea "x"
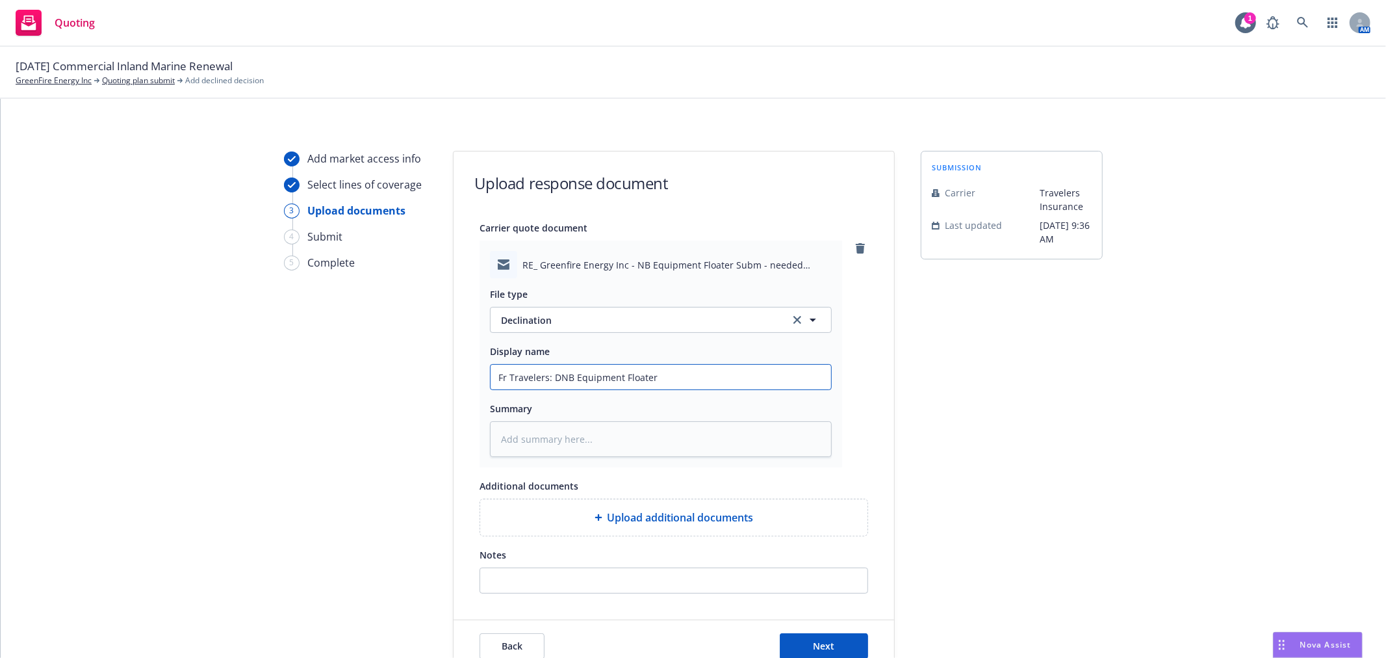
type input "Fr Travelers: DeNB Equipment Floater"
type textarea "x"
type input "Fr Travelers: DecNB Equipment Floater"
type textarea "x"
type input "Fr Travelers: DeclNB Equipment Floater"
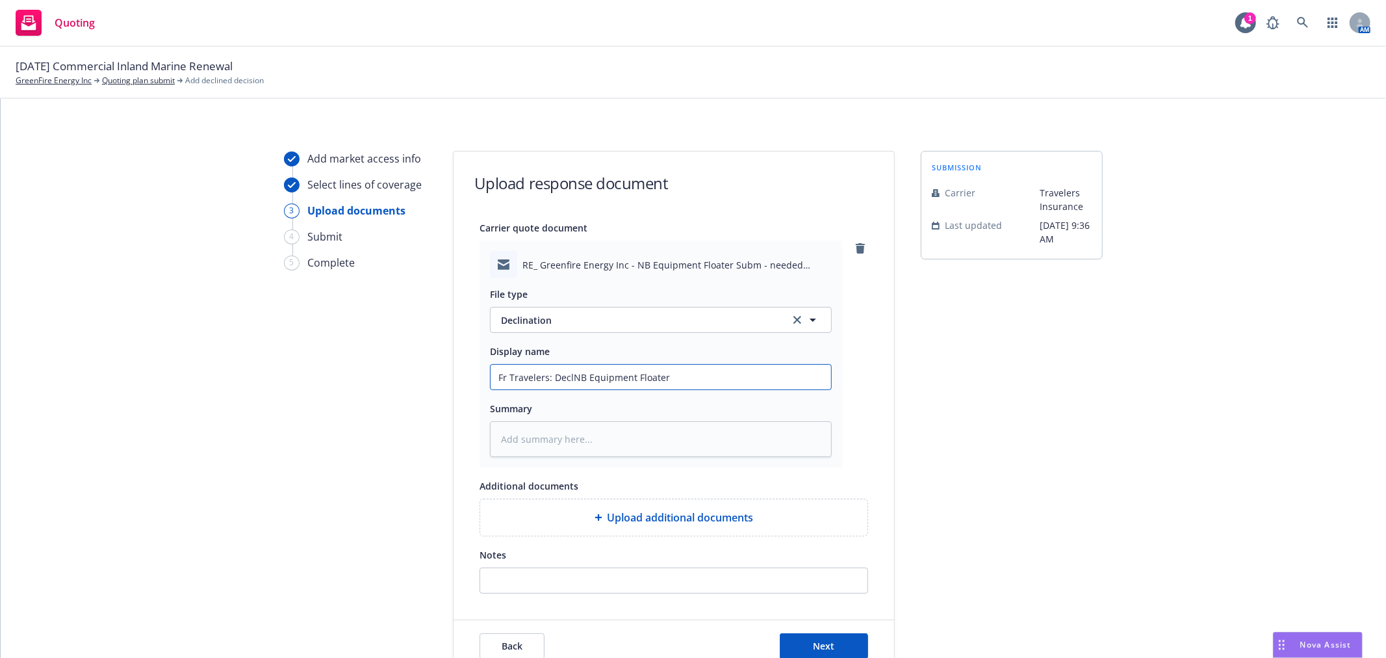
type textarea "x"
type input "Fr Travelers: DecliNB Equipment Floater"
type textarea "x"
type input "Fr Travelers: DeclinNB Equipment Floater"
type textarea "x"
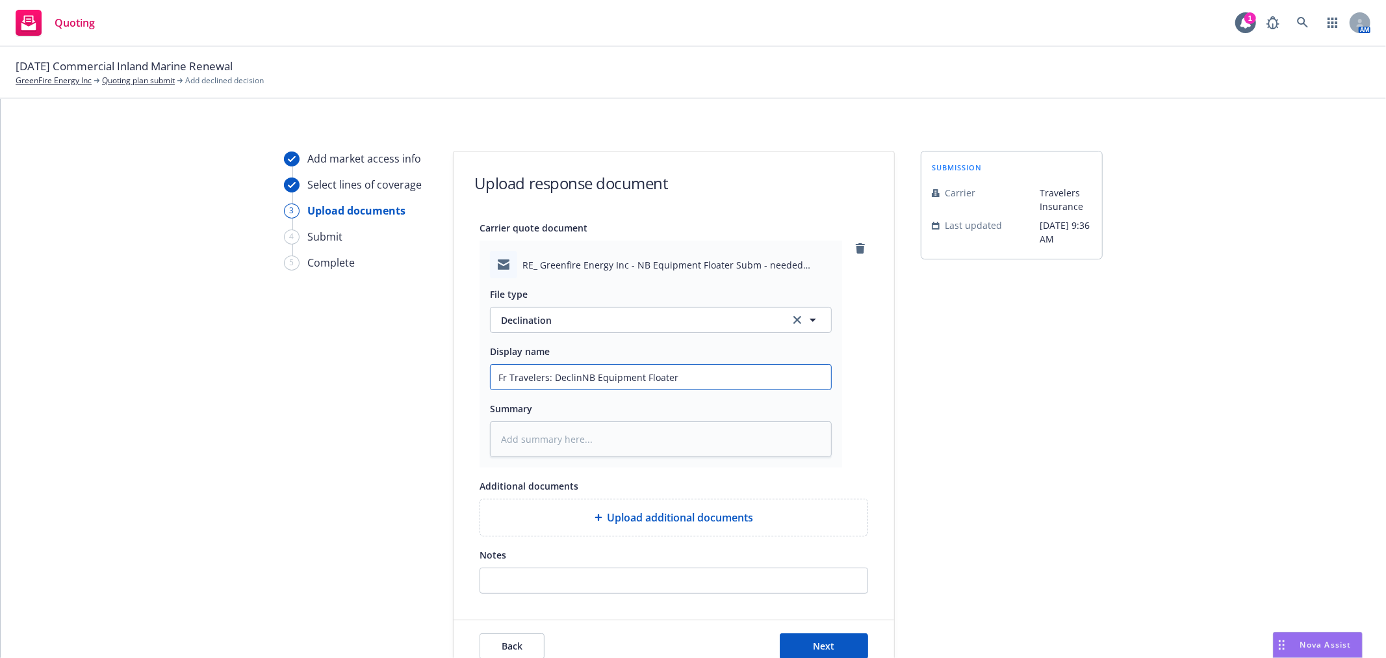
type input "Fr Travelers: DeclinaNB Equipment Floater"
type textarea "x"
type input "Fr Travelers: DeclinatNB Equipment Floater"
type textarea "x"
type input "Fr Travelers: DeclinatiNB Equipment Floater"
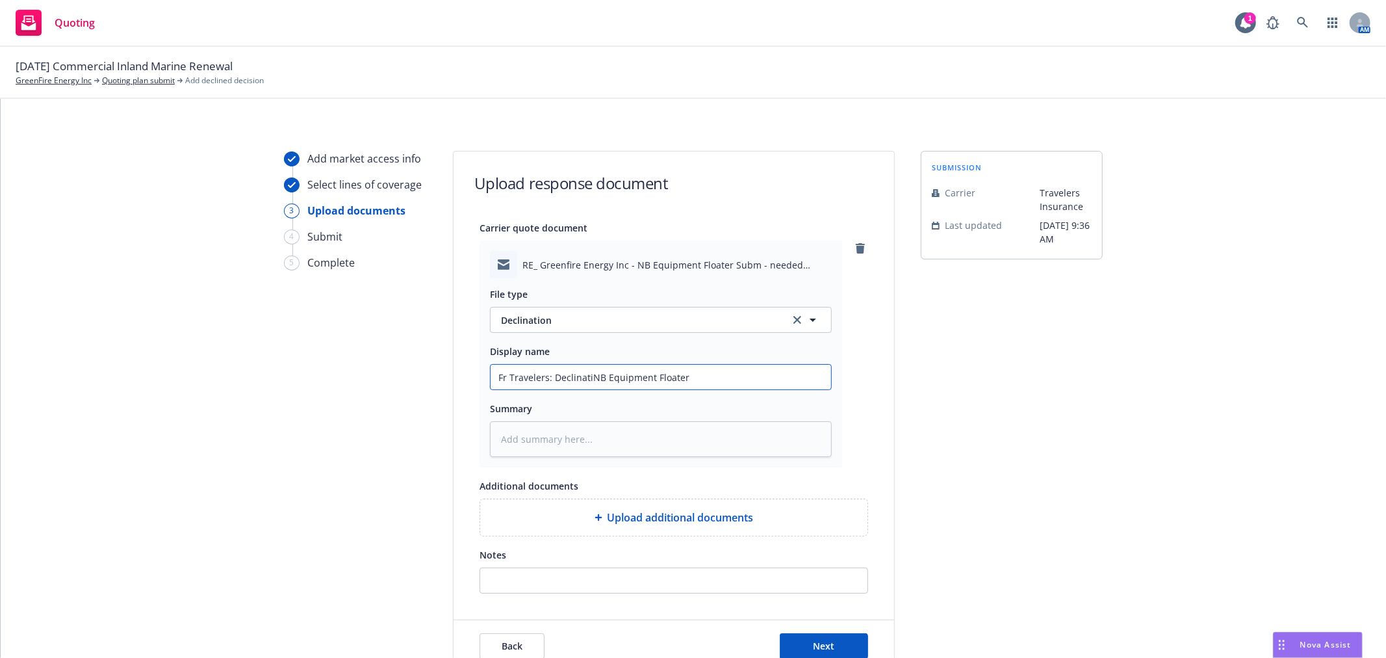
type textarea "x"
type input "Fr Travelers: DeclinatioNB Equipment Floater"
type textarea "x"
type input "Fr Travelers: DeclinationNB Equipment Floater"
type textarea "x"
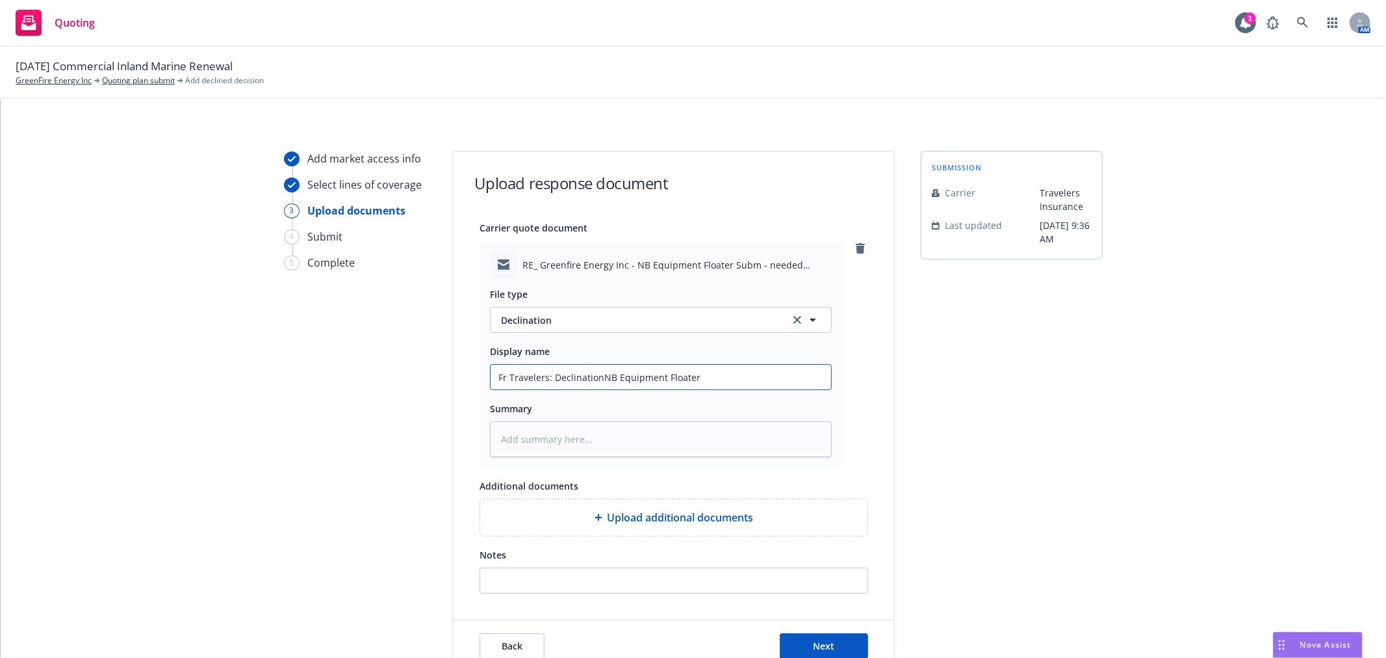
type input "Fr Travelers: Declination NB Equipment Floater"
type textarea "x"
type input "Fr Travelers: Declination -NB Equipment Floater"
type textarea "x"
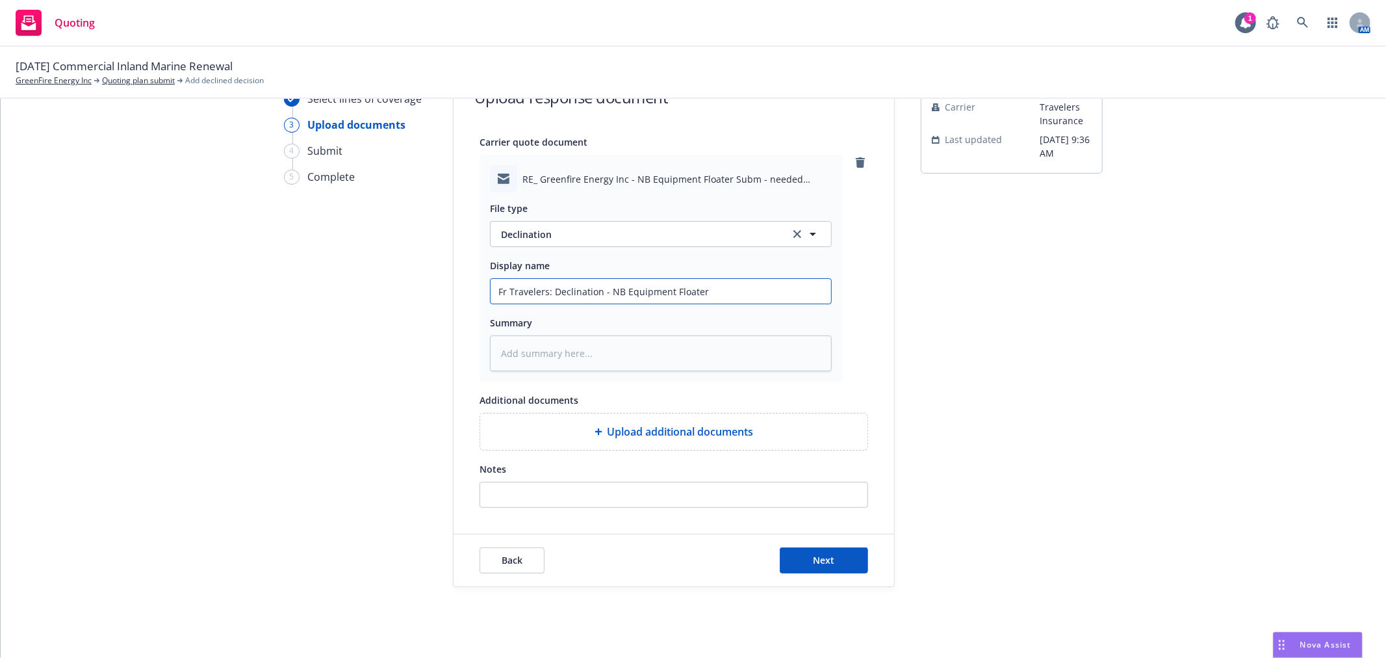
scroll to position [99, 0]
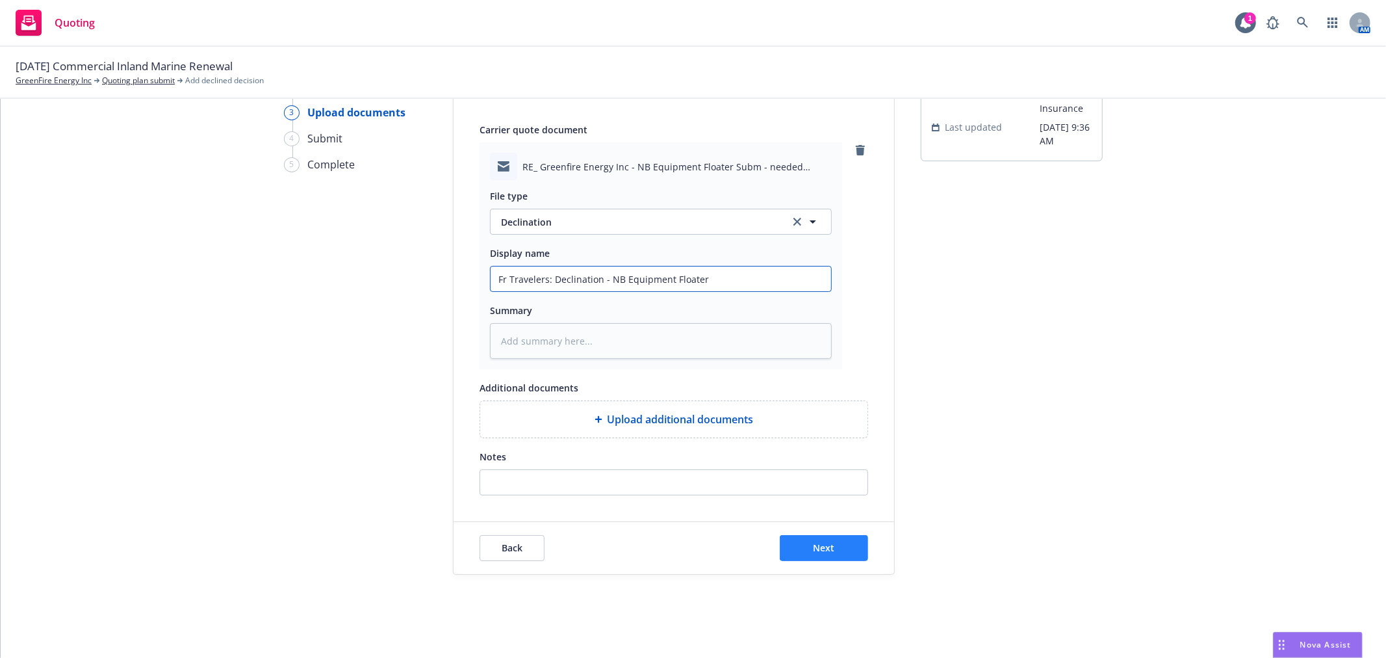
type input "Fr Travelers: Declination - NB Equipment Floater"
click at [823, 546] on span "Next" at bounding box center [824, 547] width 21 height 12
type textarea "x"
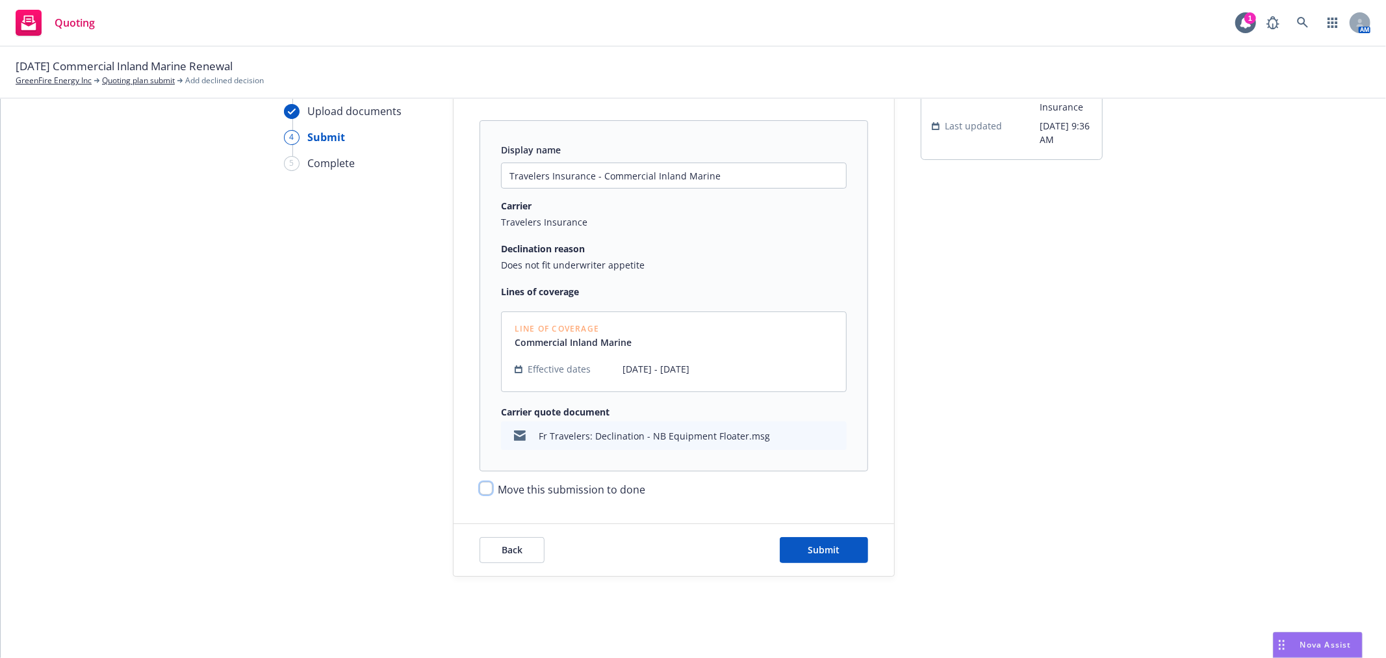
click at [480, 482] on input "Move this submission to done" at bounding box center [486, 488] width 13 height 13
checkbox input "true"
click at [832, 550] on span "Submit" at bounding box center [824, 549] width 32 height 12
